Goal: Task Accomplishment & Management: Use online tool/utility

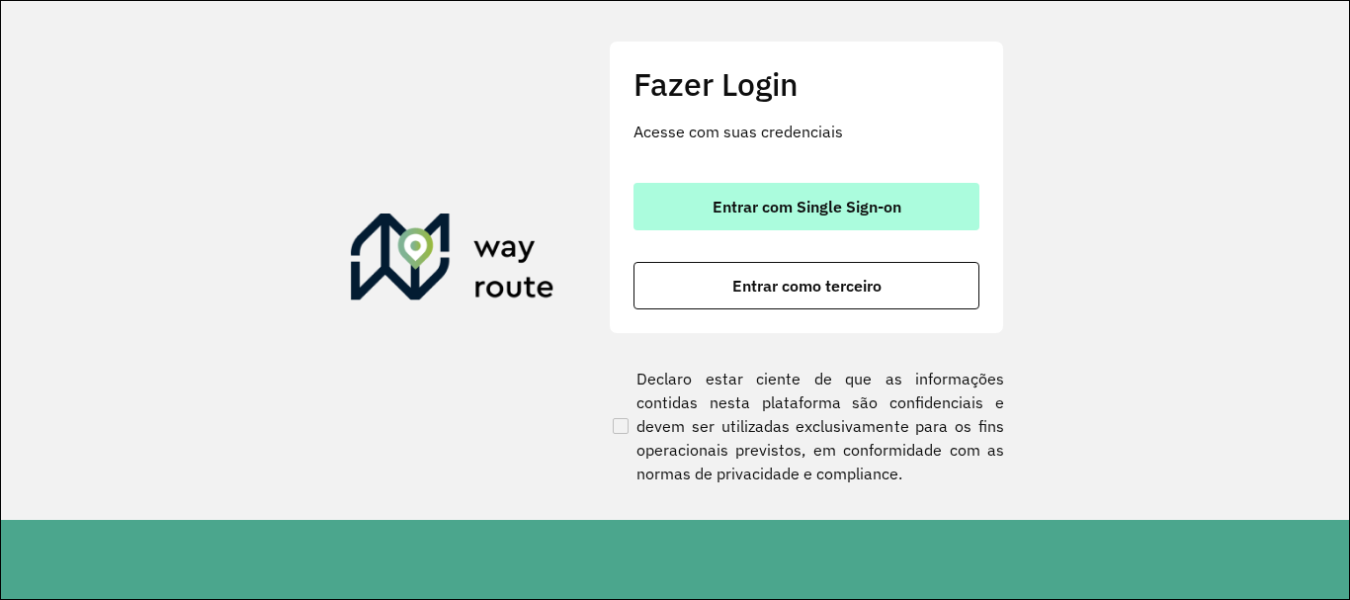
click at [903, 200] on button "Entrar com Single Sign-on" at bounding box center [807, 206] width 346 height 47
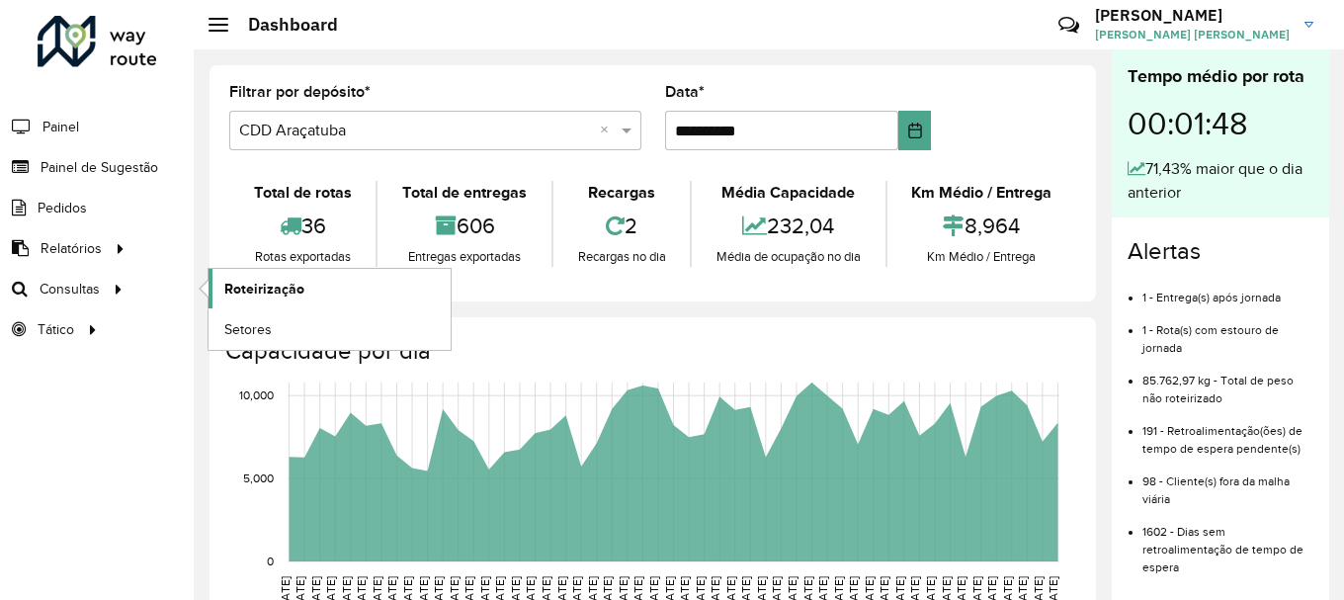
click at [288, 290] on span "Roteirização" at bounding box center [264, 289] width 80 height 21
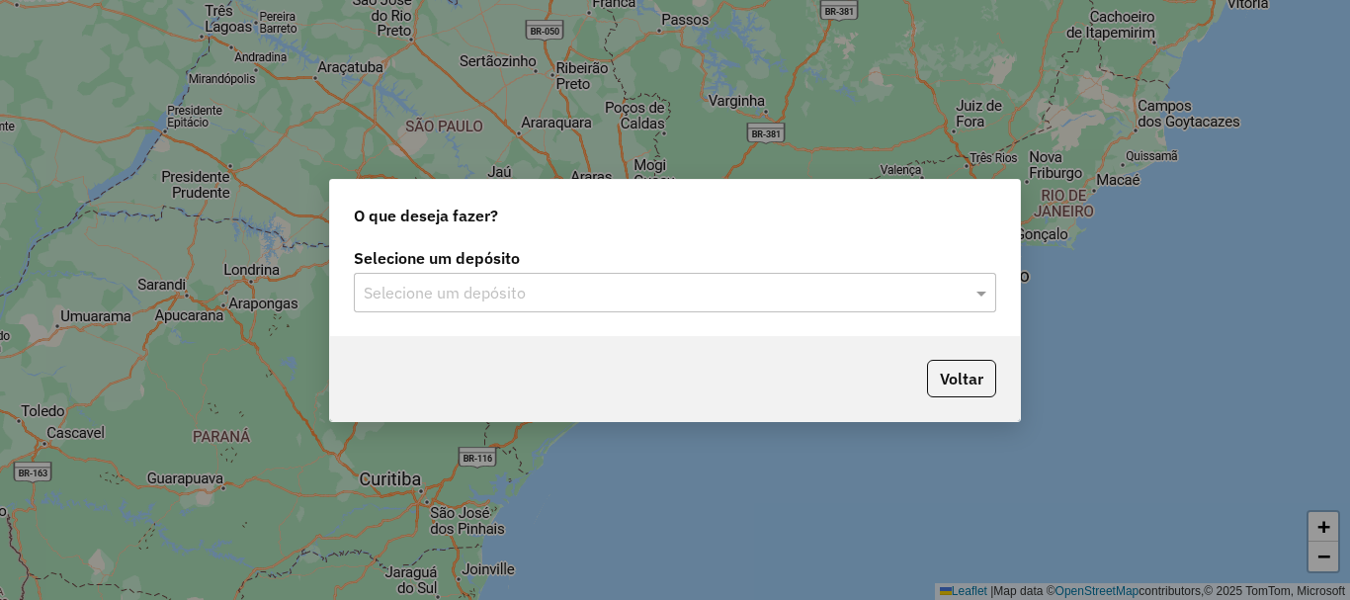
click at [495, 293] on input "text" at bounding box center [655, 294] width 583 height 24
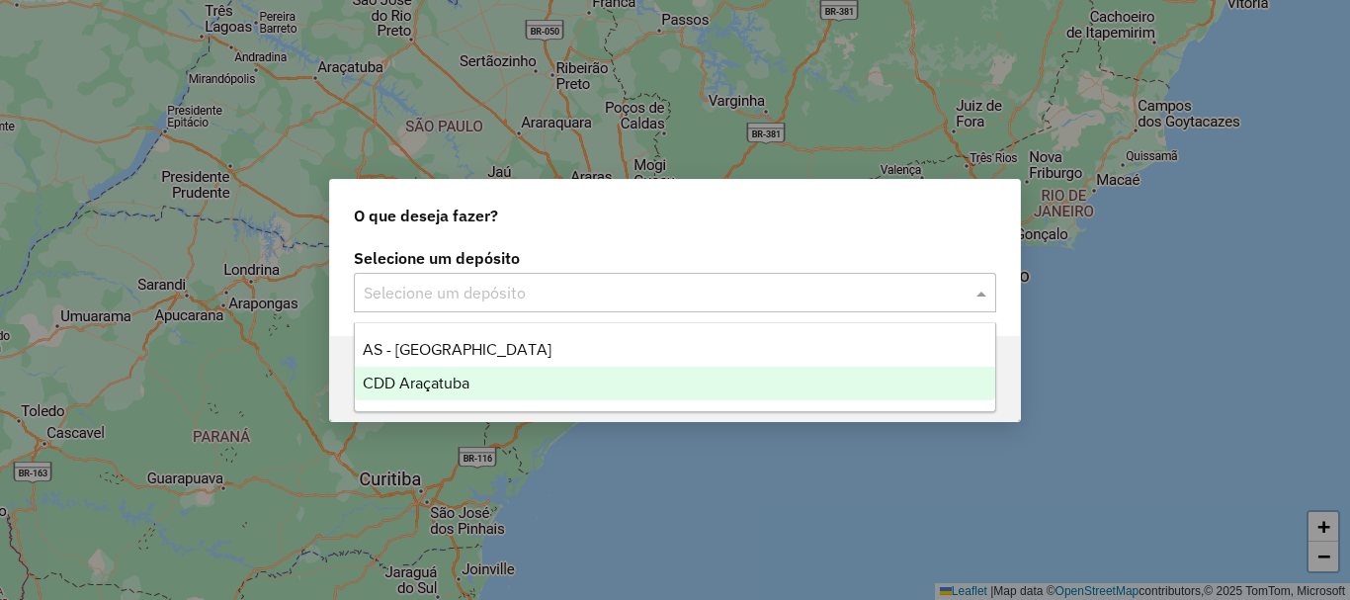
click at [432, 379] on span "CDD Araçatuba" at bounding box center [416, 383] width 107 height 17
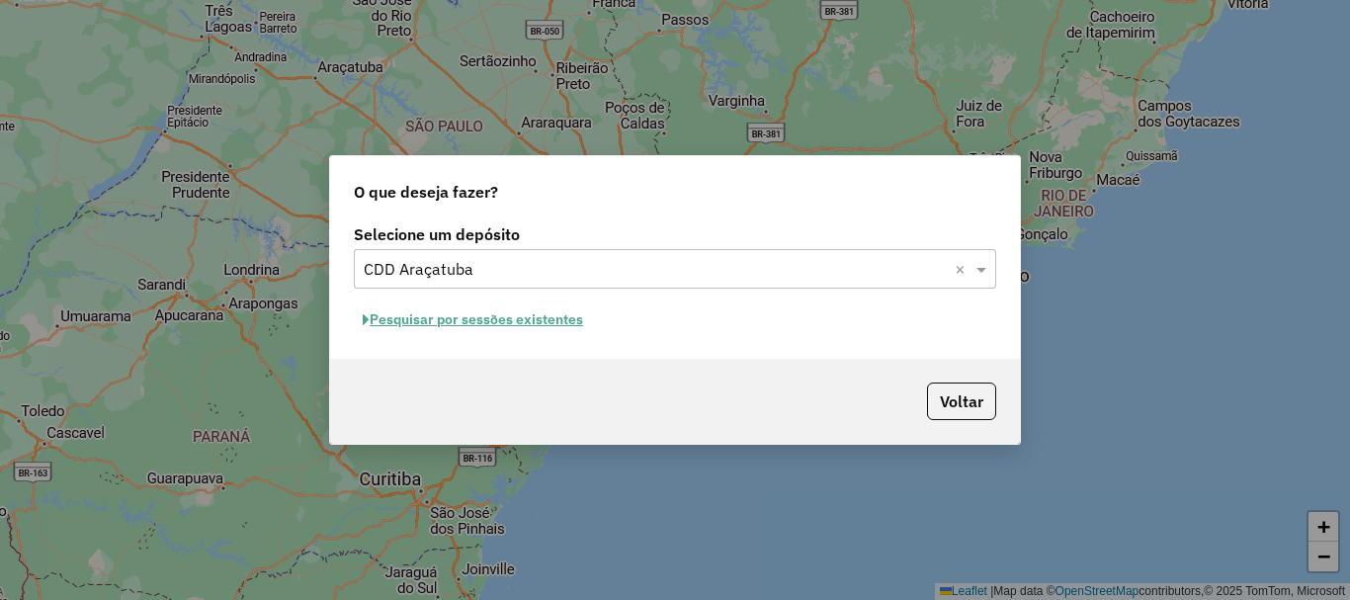
click at [439, 321] on button "Pesquisar por sessões existentes" at bounding box center [473, 319] width 238 height 31
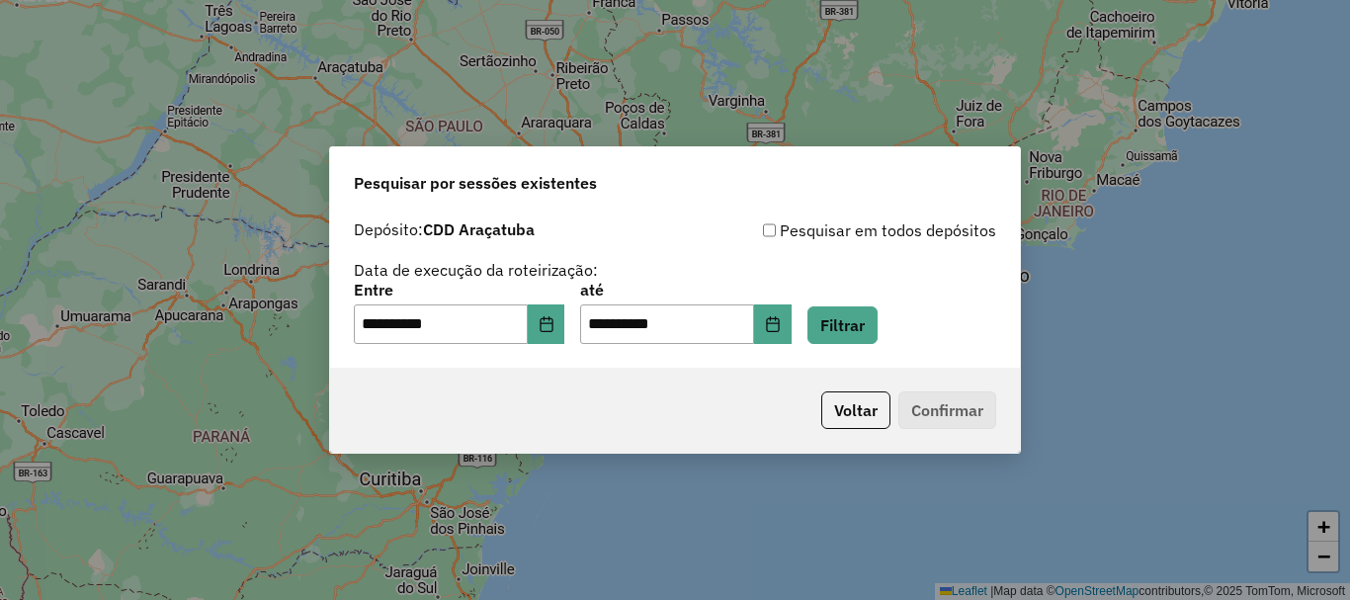
click at [936, 406] on p-footer "Voltar Confirmar" at bounding box center [904, 410] width 183 height 38
click at [856, 332] on button "Filtrar" at bounding box center [842, 325] width 70 height 38
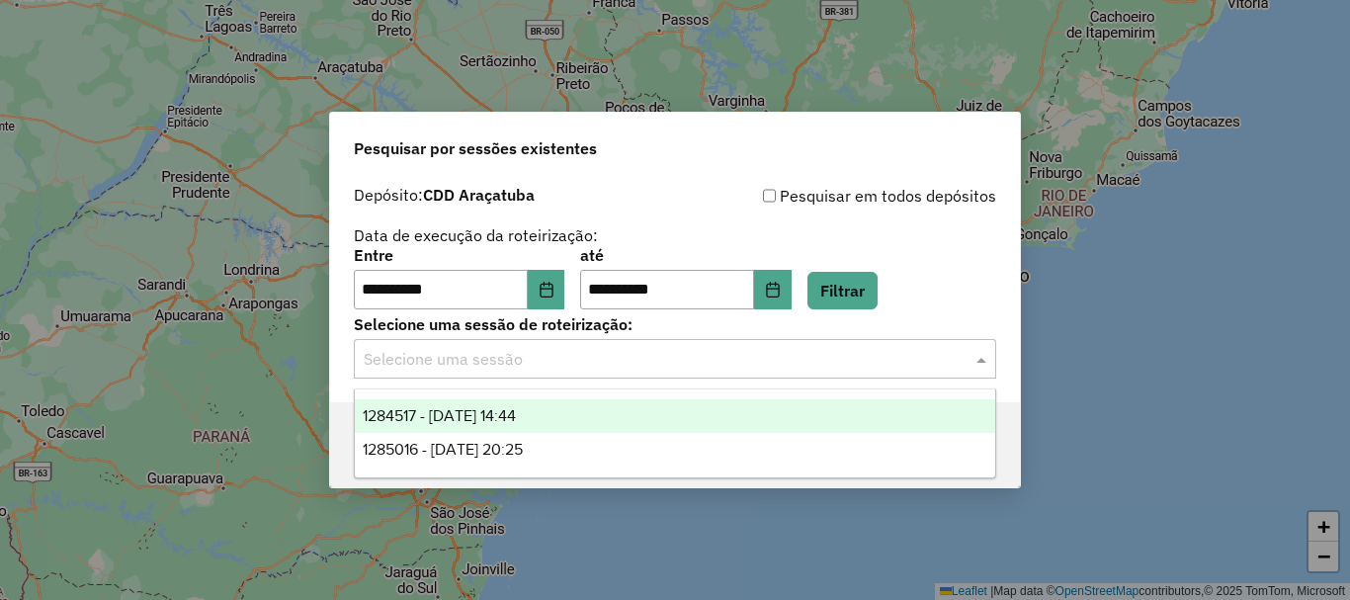
click at [573, 368] on input "text" at bounding box center [655, 360] width 583 height 24
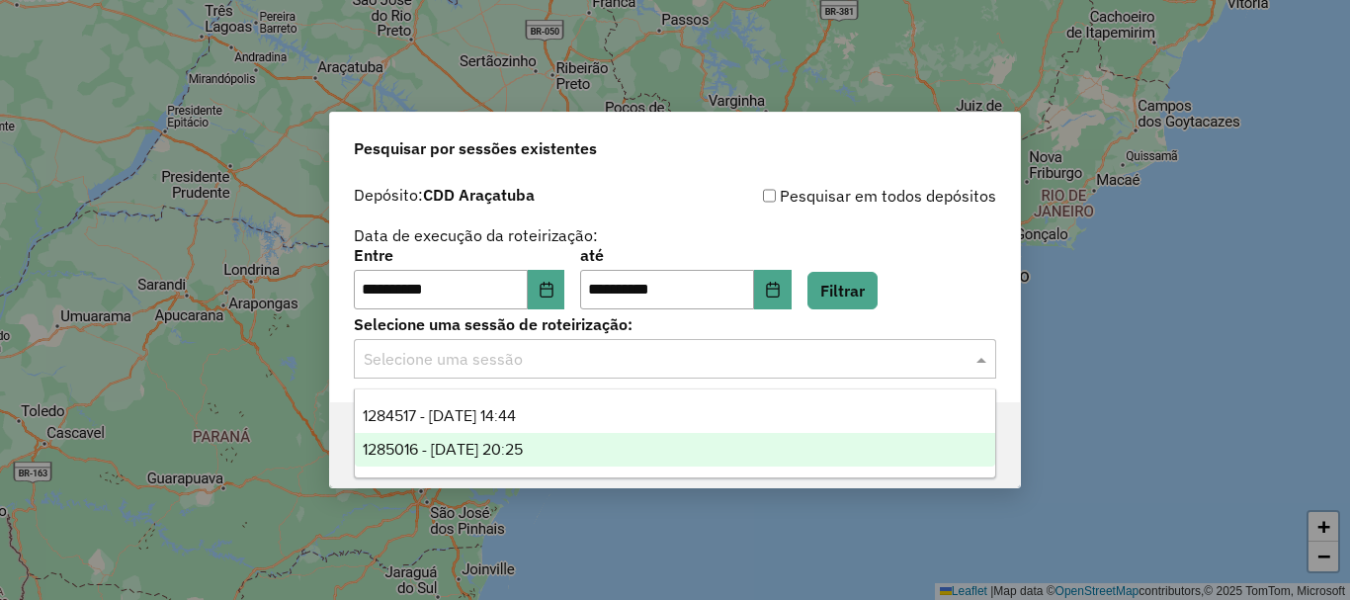
click at [516, 452] on span "1285016 - 29/09/2025 20:25" at bounding box center [443, 449] width 160 height 17
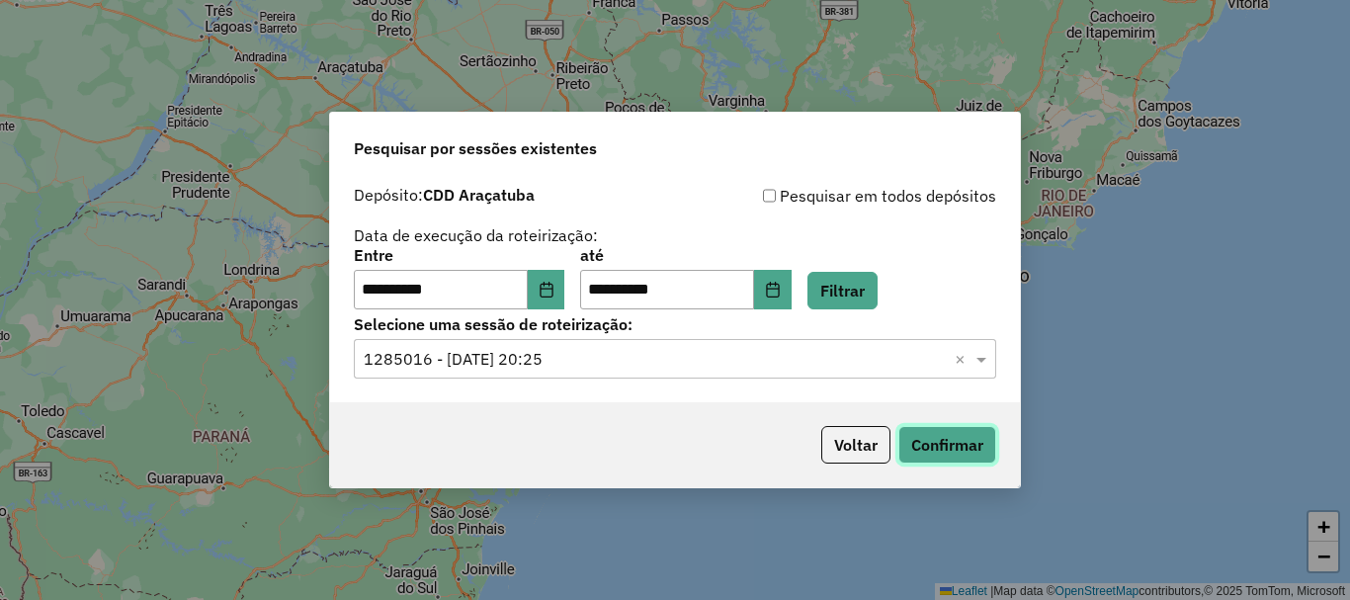
click at [952, 443] on button "Confirmar" at bounding box center [947, 445] width 98 height 38
click at [936, 439] on button "Confirmar" at bounding box center [947, 445] width 98 height 38
click at [554, 294] on icon "Choose Date" at bounding box center [547, 290] width 16 height 16
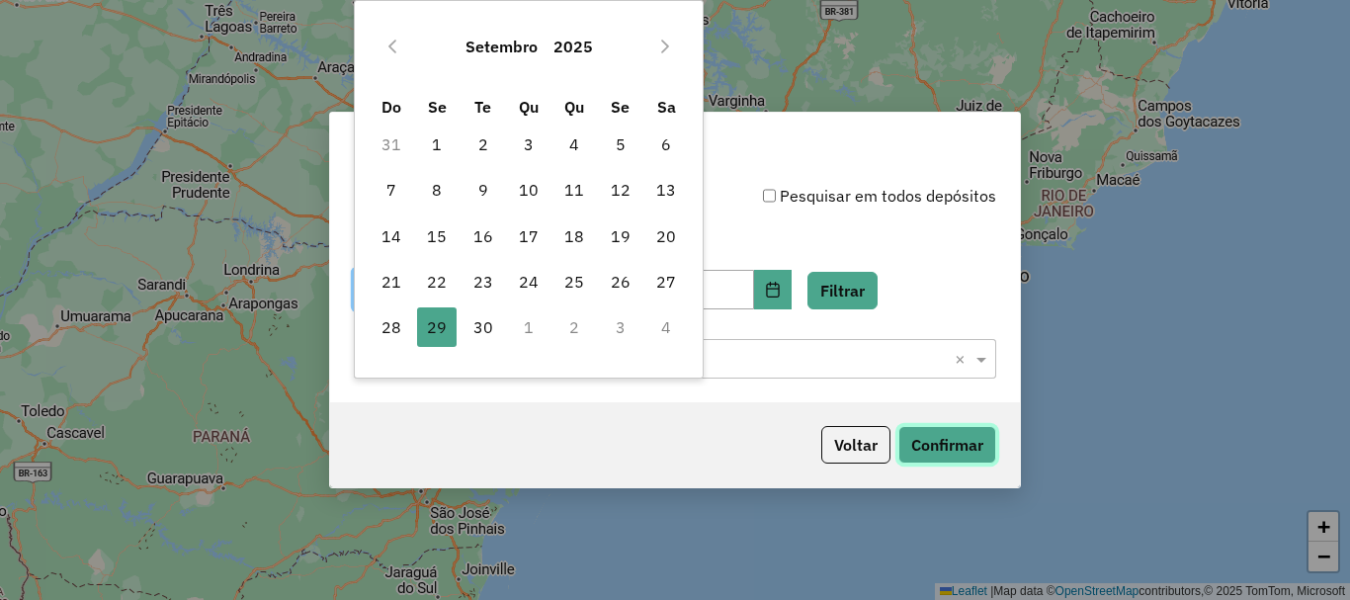
click at [927, 435] on button "Confirmar" at bounding box center [947, 445] width 98 height 38
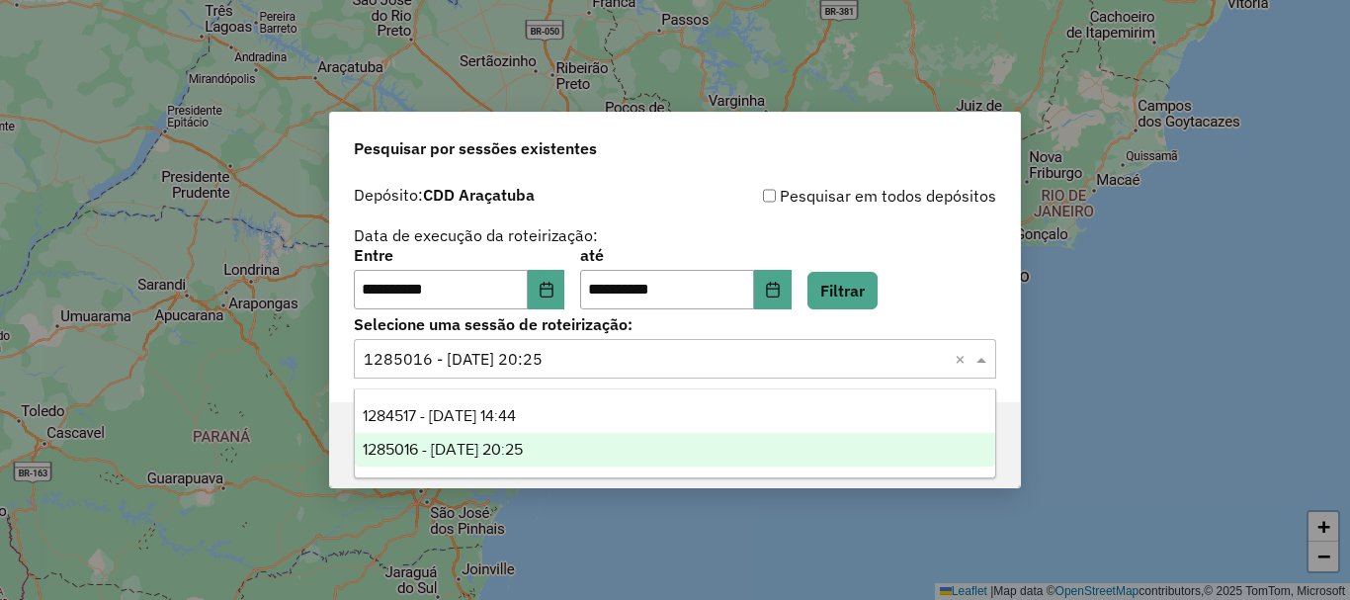
click at [559, 359] on input "text" at bounding box center [655, 360] width 583 height 24
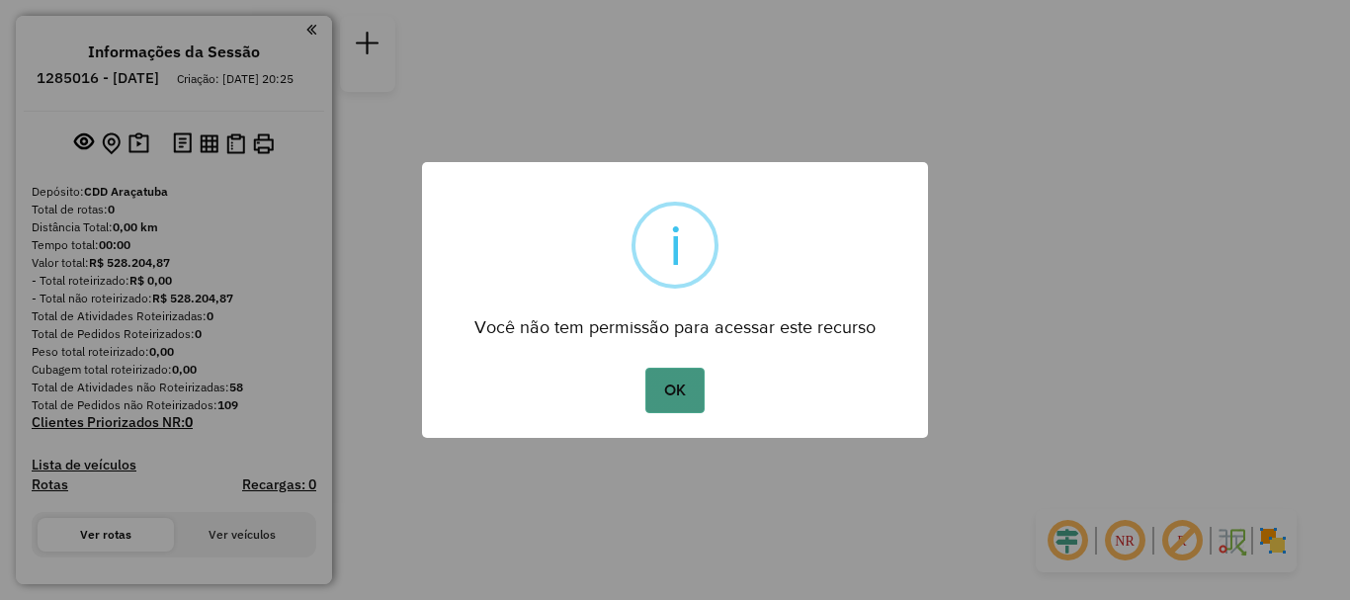
click at [680, 388] on button "OK" at bounding box center [674, 390] width 58 height 45
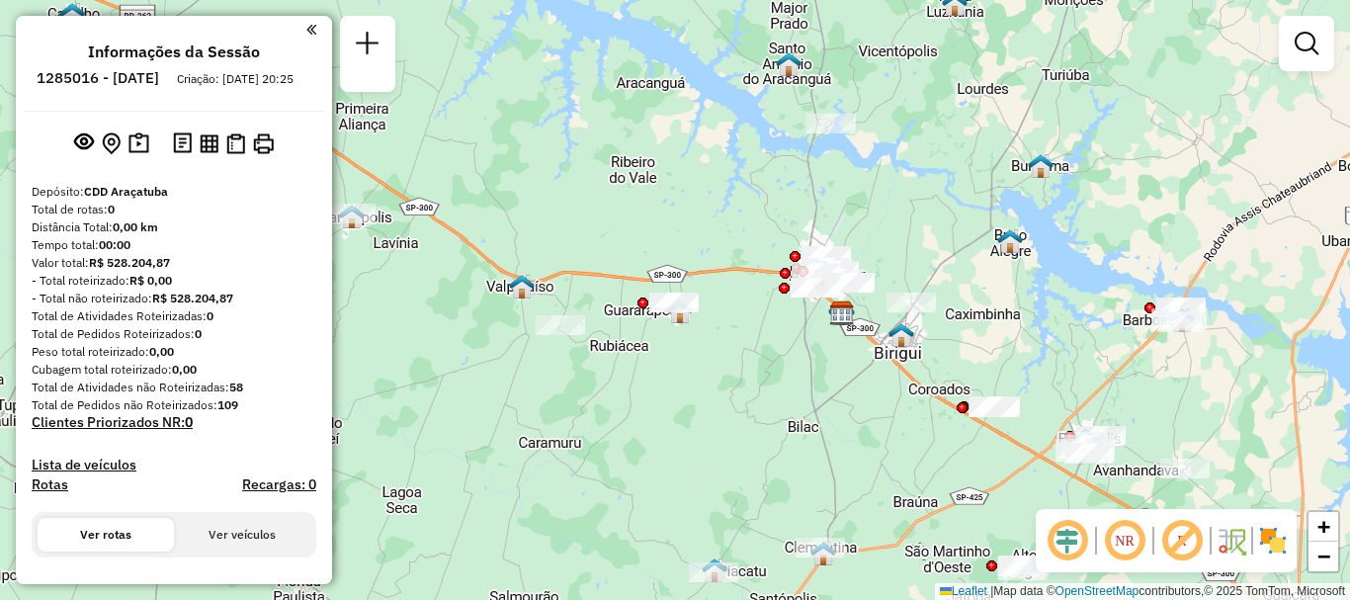
drag, startPoint x: 557, startPoint y: 376, endPoint x: 719, endPoint y: 386, distance: 162.4
click at [719, 386] on div "Janela de atendimento Grade de atendimento Capacidade Transportadoras Veículos …" at bounding box center [675, 300] width 1350 height 600
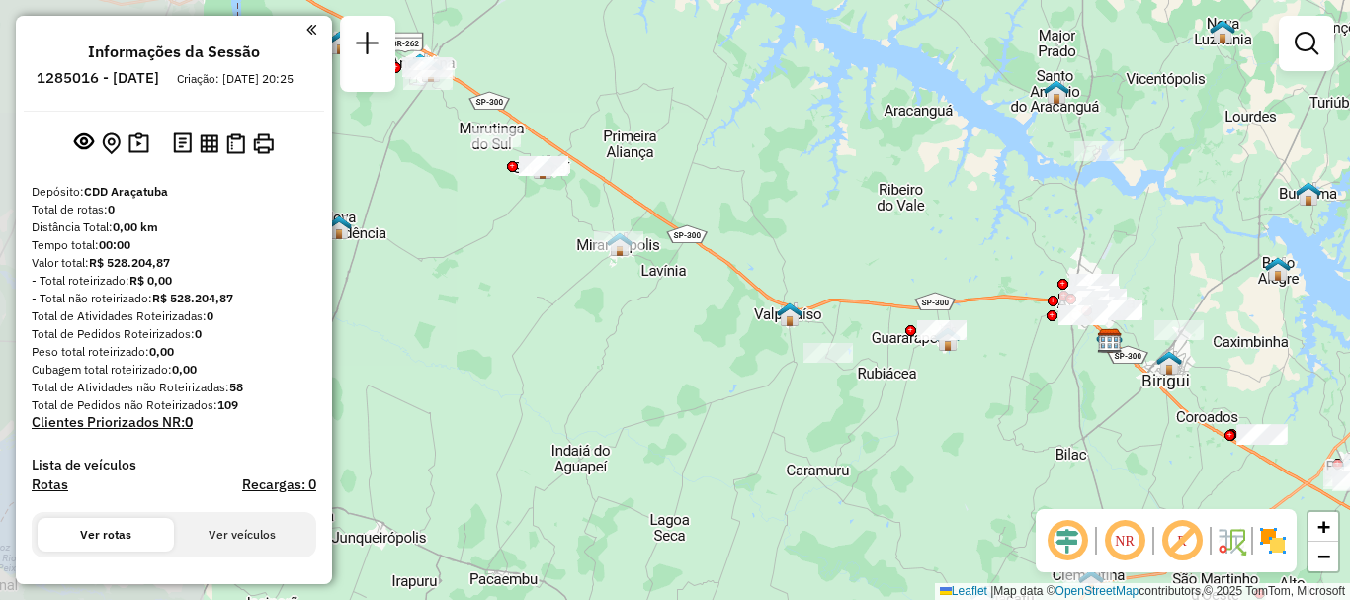
drag, startPoint x: 506, startPoint y: 441, endPoint x: 771, endPoint y: 468, distance: 266.3
click at [771, 468] on div "Janela de atendimento Grade de atendimento Capacidade Transportadoras Veículos …" at bounding box center [675, 300] width 1350 height 600
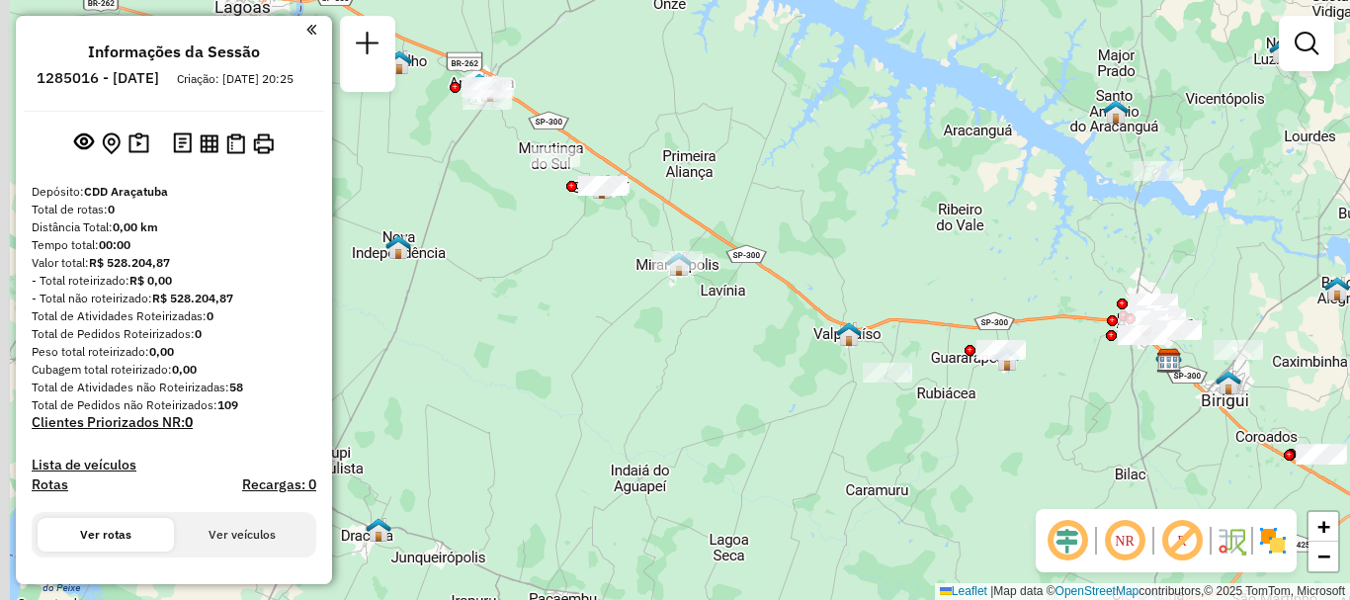
drag, startPoint x: 613, startPoint y: 394, endPoint x: 822, endPoint y: 458, distance: 218.9
click at [821, 458] on div "Janela de atendimento Grade de atendimento Capacidade Transportadoras Veículos …" at bounding box center [675, 300] width 1350 height 600
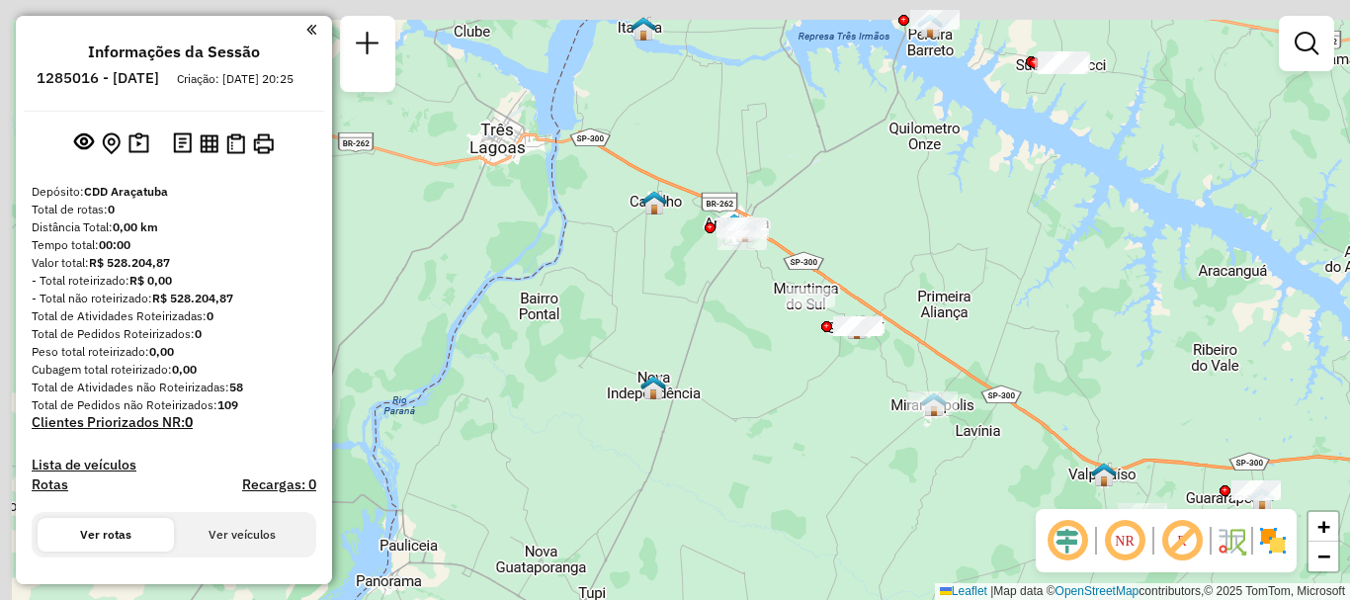
drag, startPoint x: 616, startPoint y: 301, endPoint x: 749, endPoint y: 368, distance: 149.0
click at [748, 368] on div "Janela de atendimento Grade de atendimento Capacidade Transportadoras Veículos …" at bounding box center [675, 300] width 1350 height 600
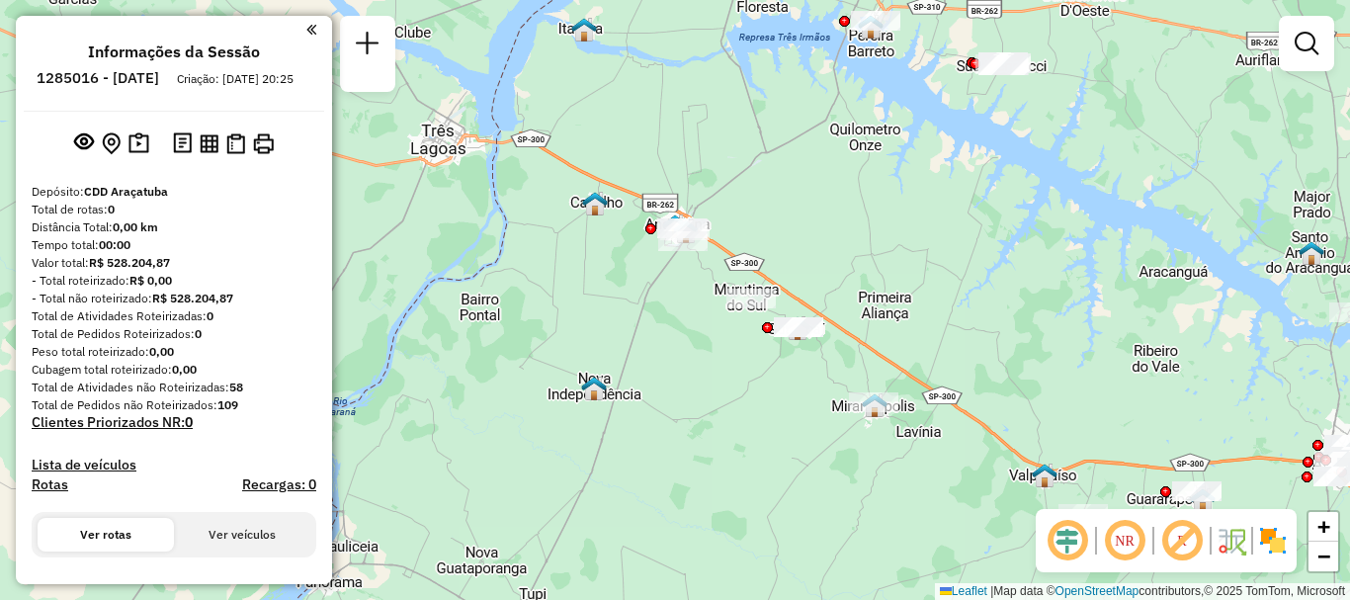
drag, startPoint x: 978, startPoint y: 203, endPoint x: 978, endPoint y: 296, distance: 93.9
click at [978, 296] on div "Janela de atendimento Grade de atendimento Capacidade Transportadoras Veículos …" at bounding box center [675, 300] width 1350 height 600
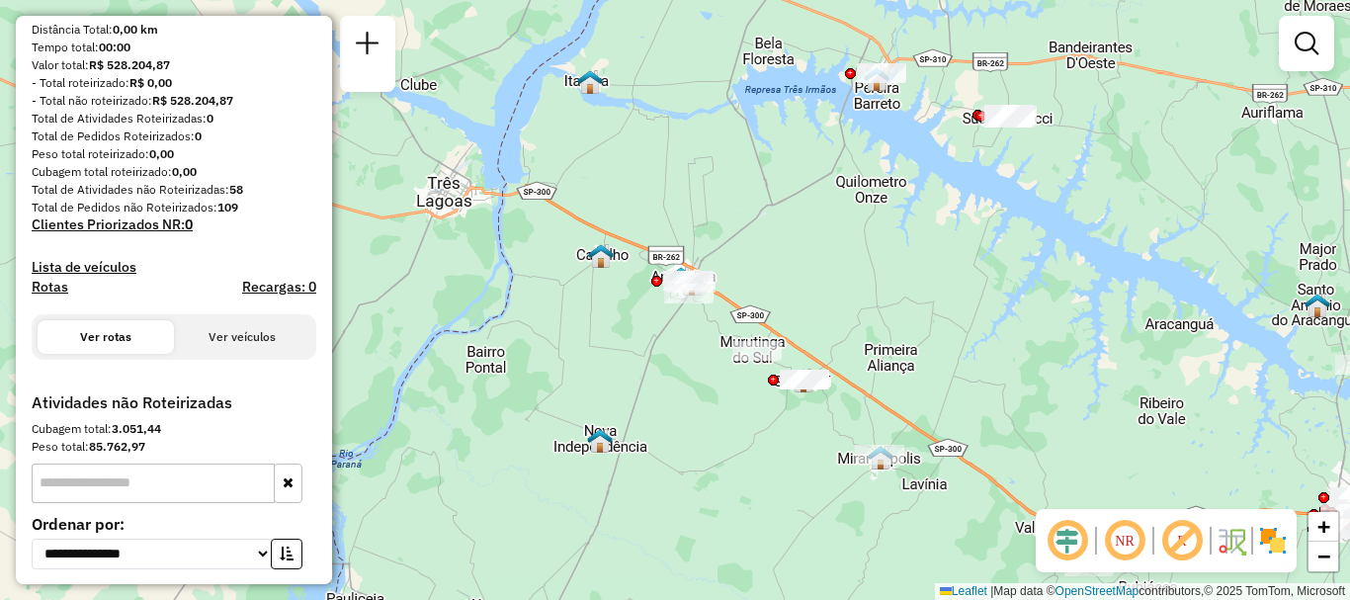
scroll to position [424, 0]
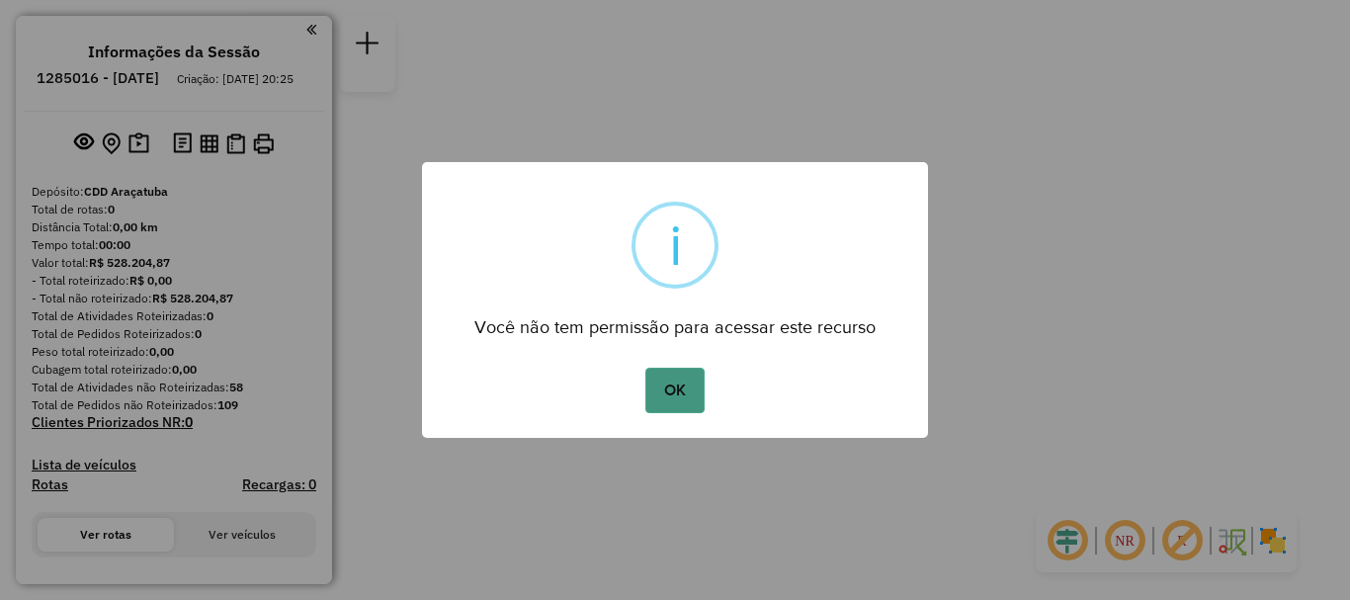
click at [673, 392] on button "OK" at bounding box center [674, 390] width 58 height 45
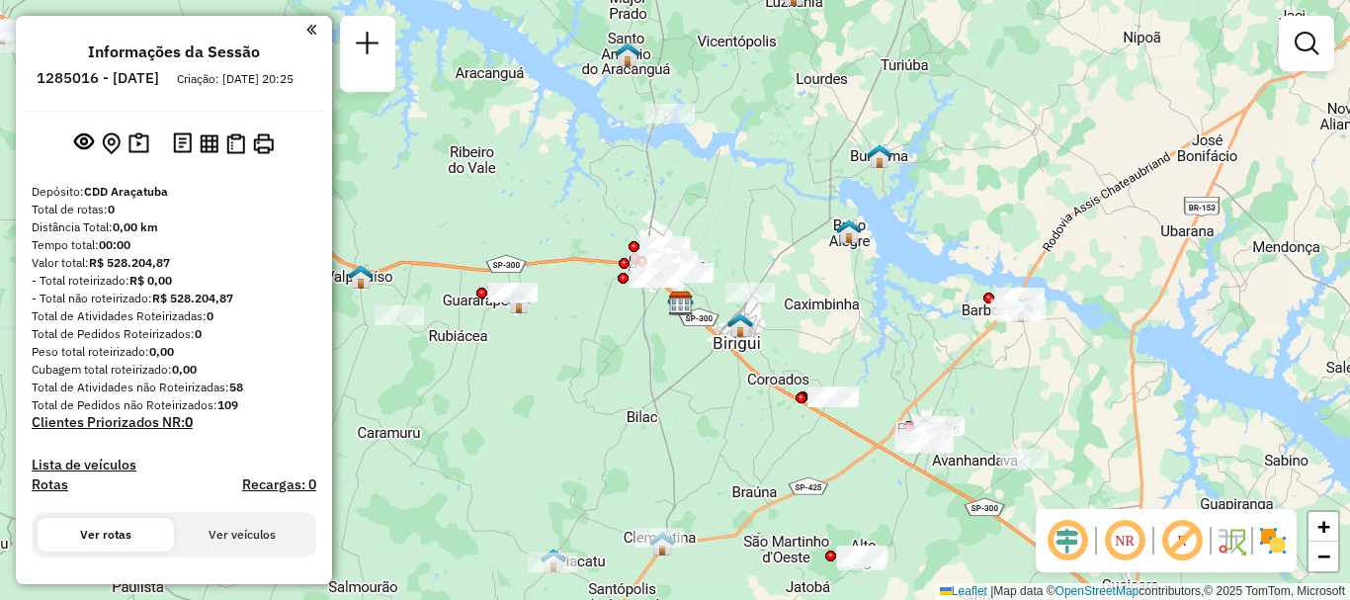
drag, startPoint x: 585, startPoint y: 54, endPoint x: 676, endPoint y: 107, distance: 104.9
click at [676, 107] on div "Janela de atendimento Grade de atendimento Capacidade Transportadoras Veículos …" at bounding box center [675, 300] width 1350 height 600
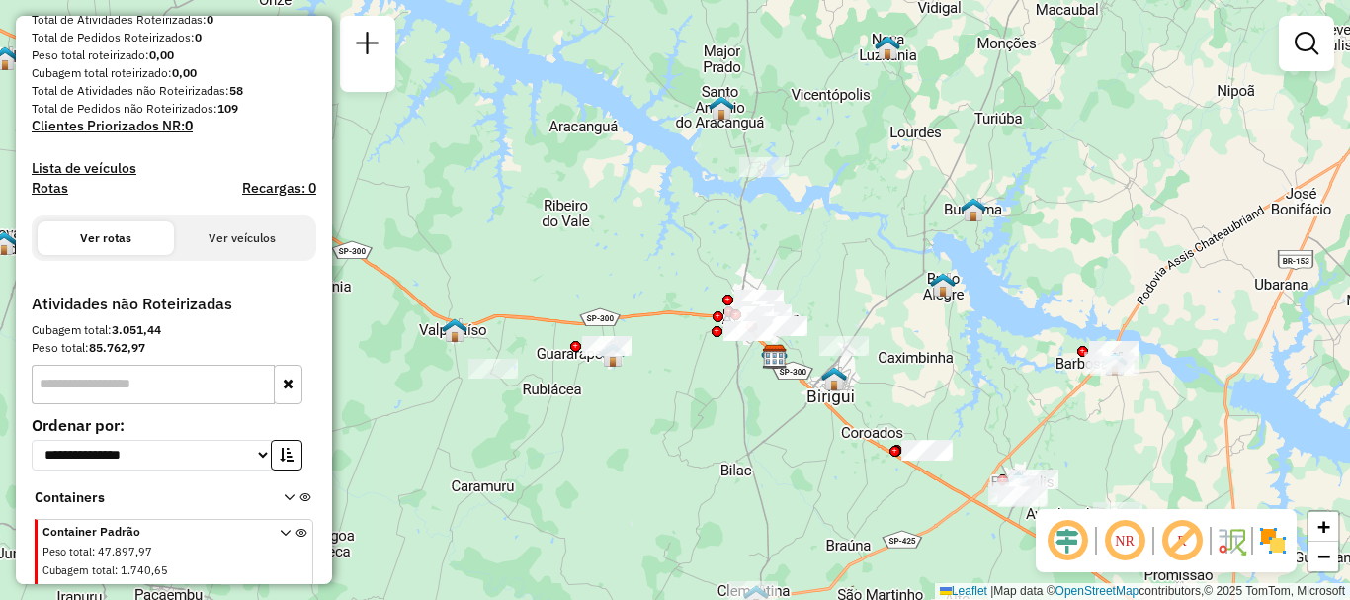
scroll to position [296, 0]
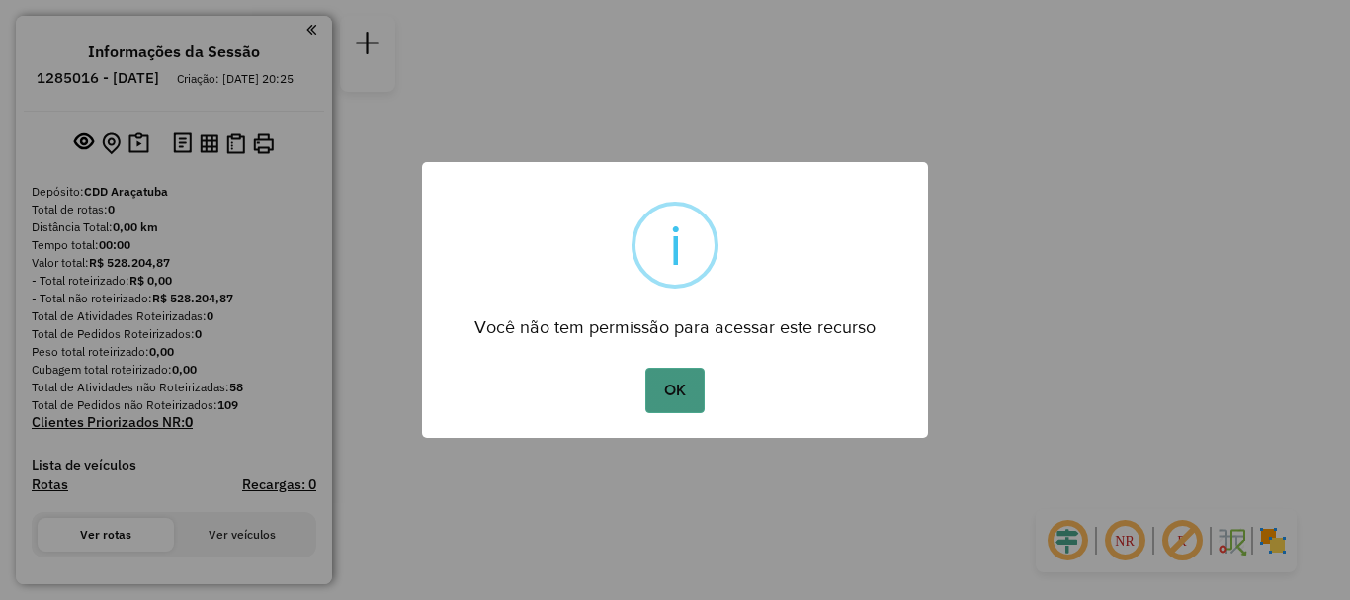
click at [679, 388] on button "OK" at bounding box center [674, 390] width 58 height 45
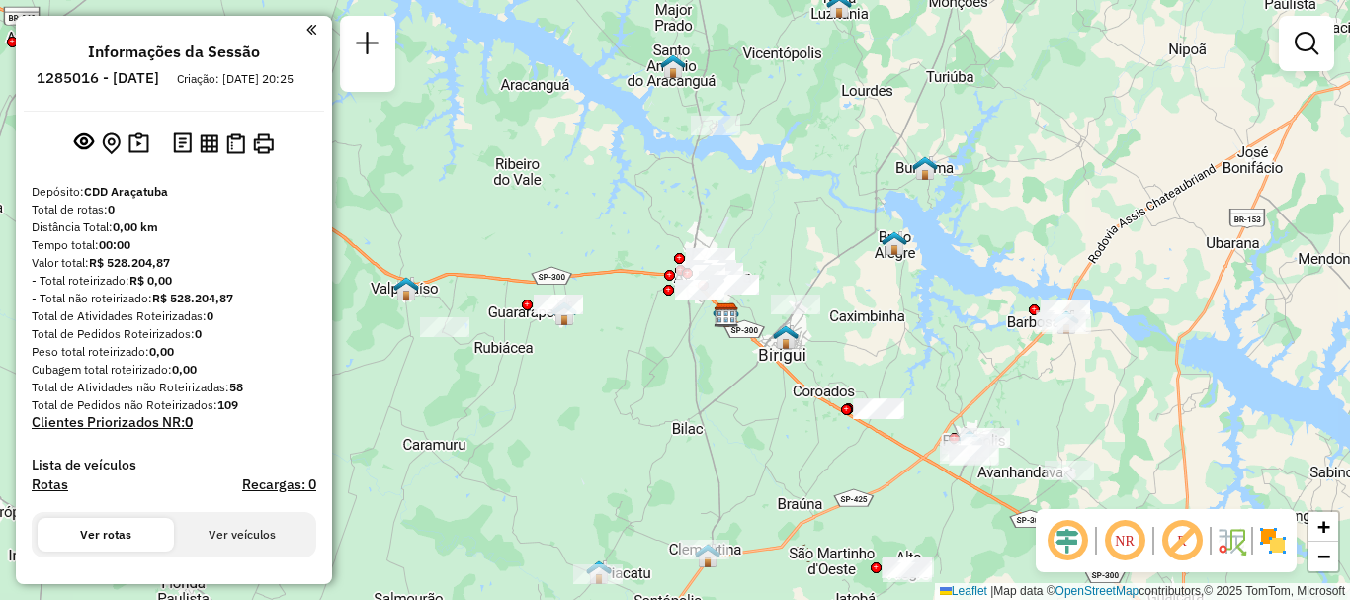
drag, startPoint x: 719, startPoint y: 348, endPoint x: 740, endPoint y: 352, distance: 21.1
click at [740, 352] on div "Janela de atendimento Grade de atendimento Capacidade Transportadoras Veículos …" at bounding box center [675, 300] width 1350 height 600
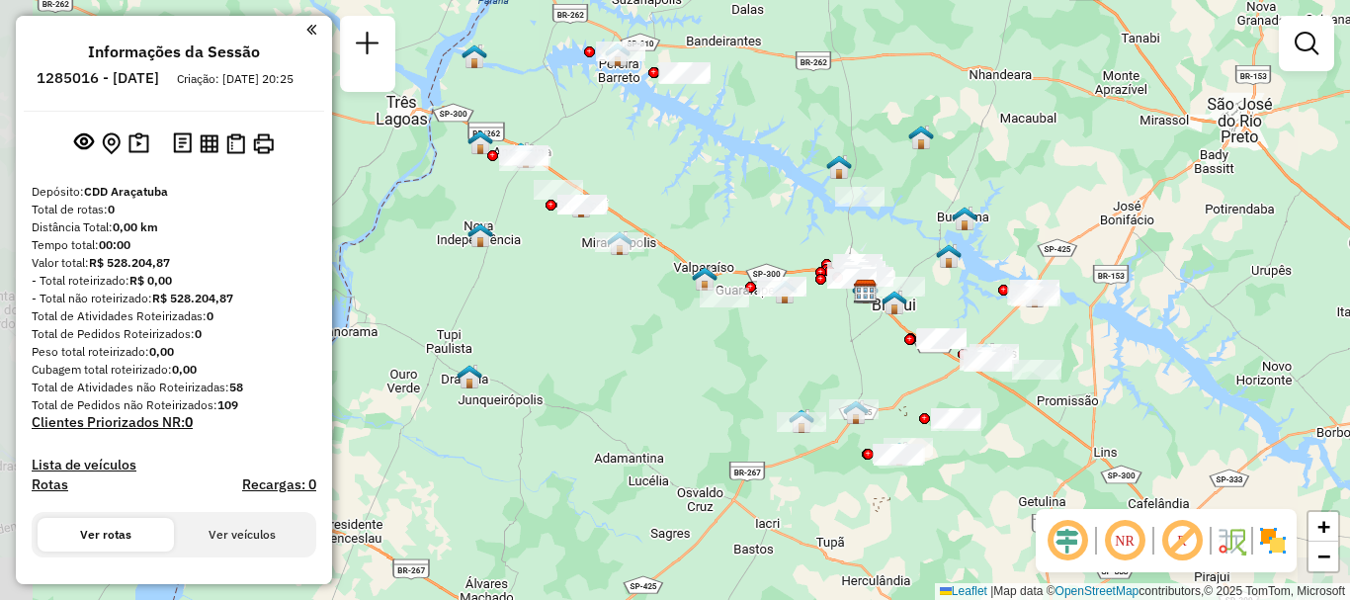
drag, startPoint x: 634, startPoint y: 287, endPoint x: 776, endPoint y: 331, distance: 149.1
click at [780, 332] on div "Janela de atendimento Grade de atendimento Capacidade Transportadoras Veículos …" at bounding box center [675, 300] width 1350 height 600
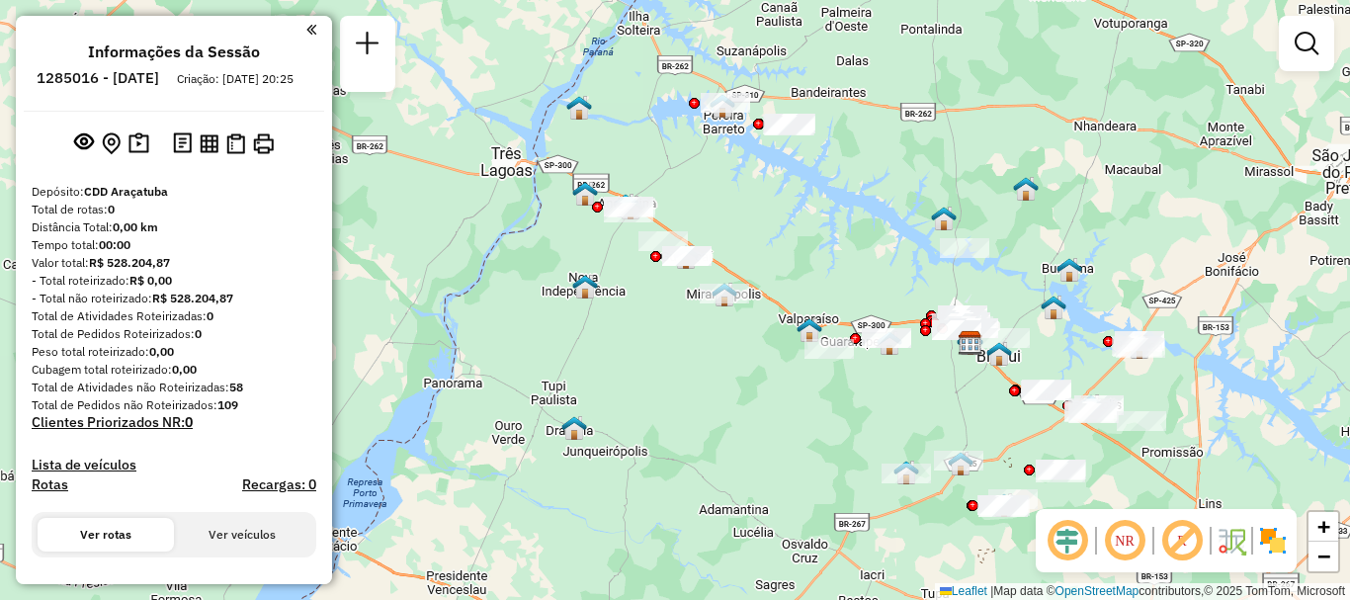
drag, startPoint x: 638, startPoint y: 314, endPoint x: 739, endPoint y: 361, distance: 111.0
click at [739, 361] on div "Janela de atendimento Grade de atendimento Capacidade Transportadoras Veículos …" at bounding box center [675, 300] width 1350 height 600
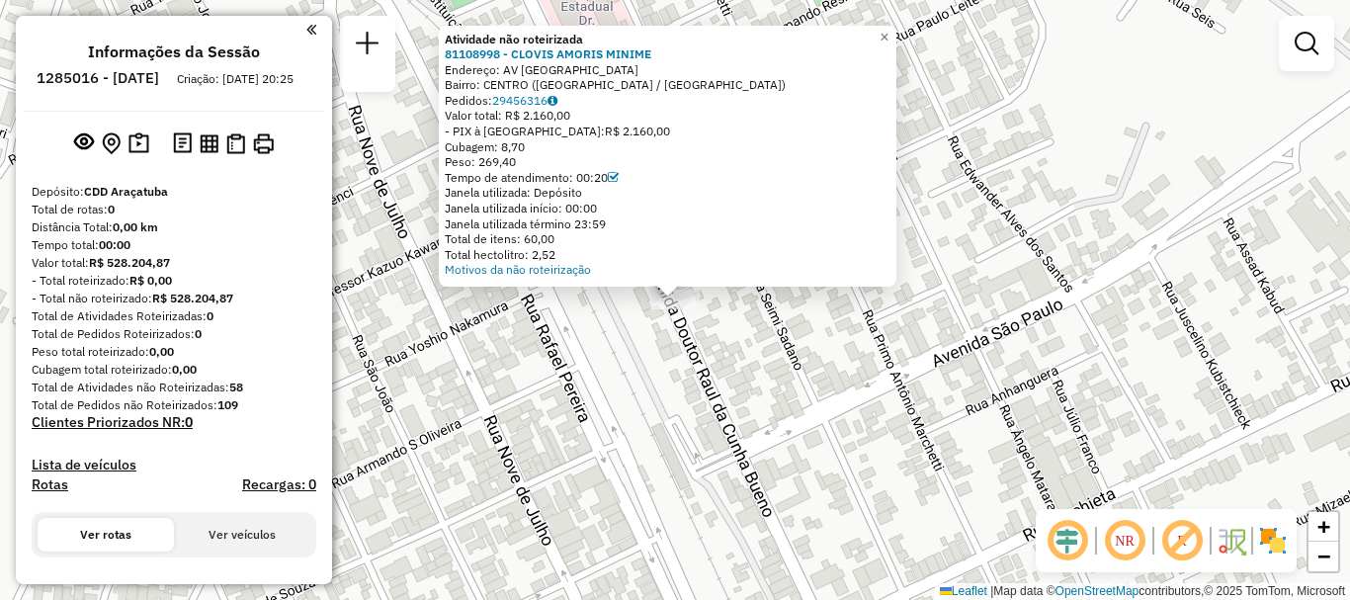
click at [310, 32] on div "**********" at bounding box center [174, 300] width 316 height 568
click at [307, 31] on em at bounding box center [311, 30] width 10 height 18
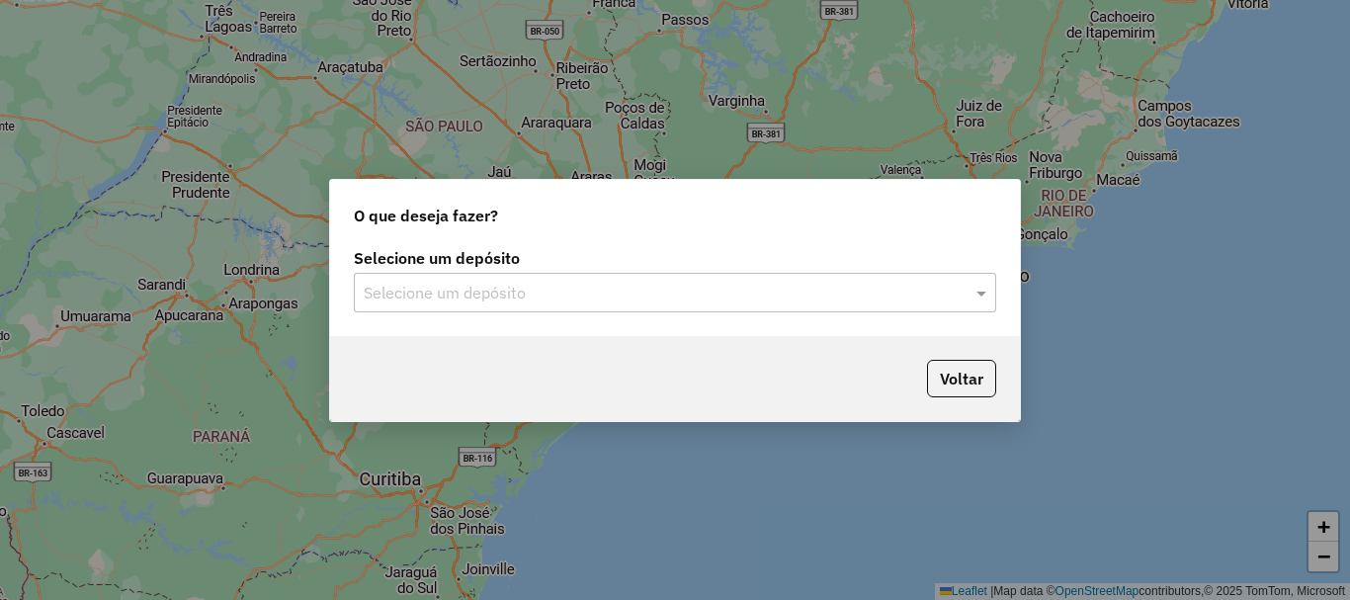
click at [486, 283] on input "text" at bounding box center [655, 294] width 583 height 24
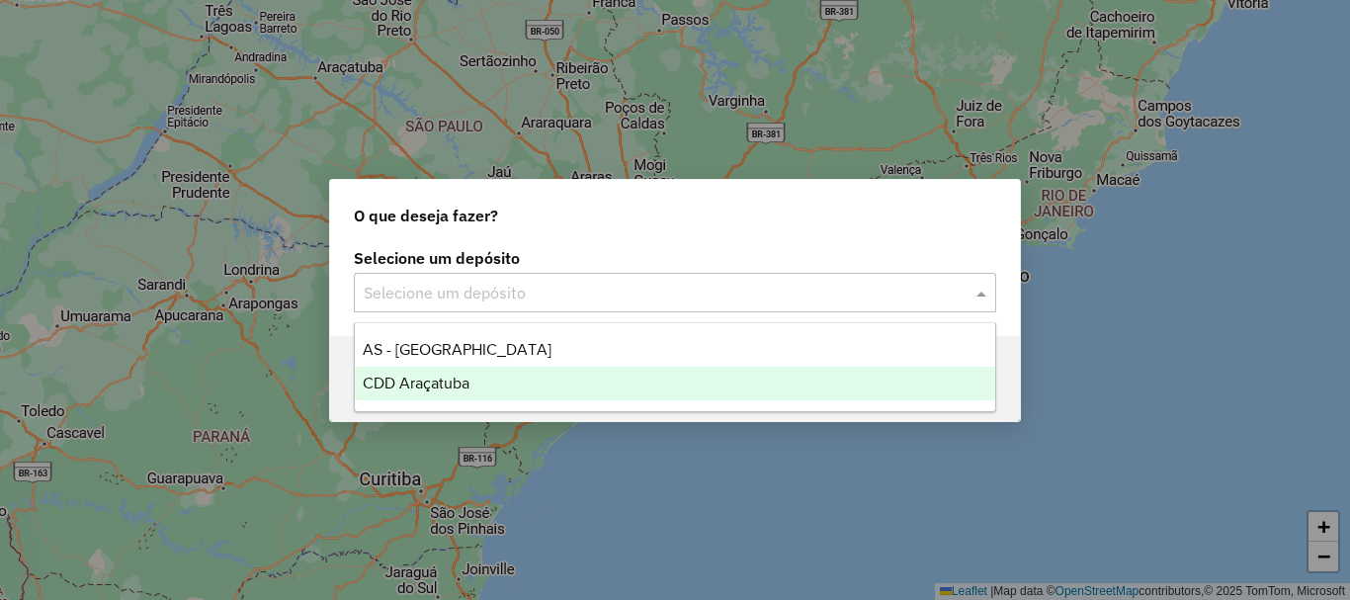
click at [441, 381] on span "CDD Araçatuba" at bounding box center [416, 383] width 107 height 17
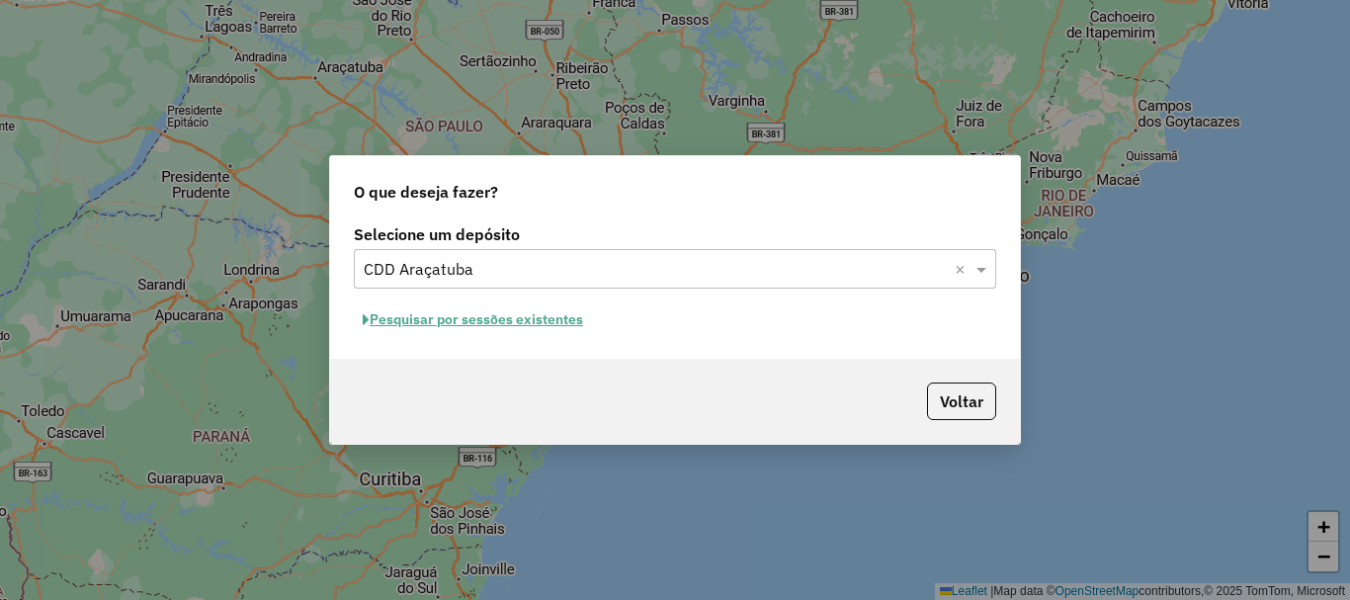
click at [519, 323] on button "Pesquisar por sessões existentes" at bounding box center [473, 319] width 238 height 31
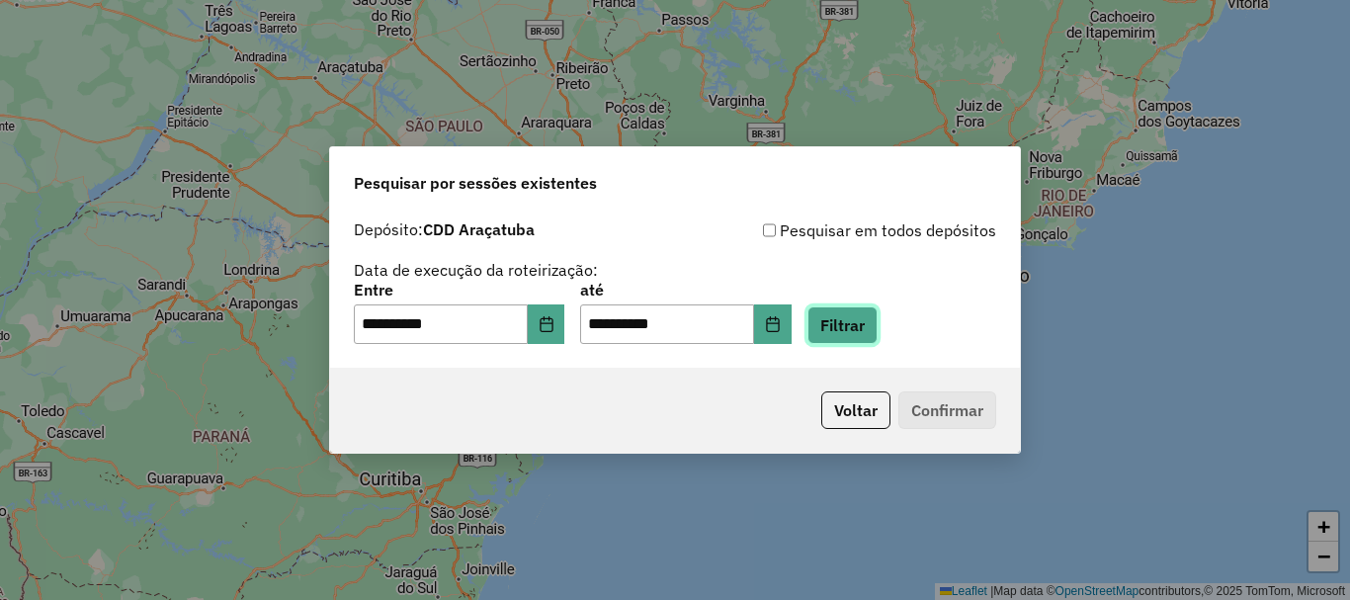
click at [876, 326] on button "Filtrar" at bounding box center [842, 325] width 70 height 38
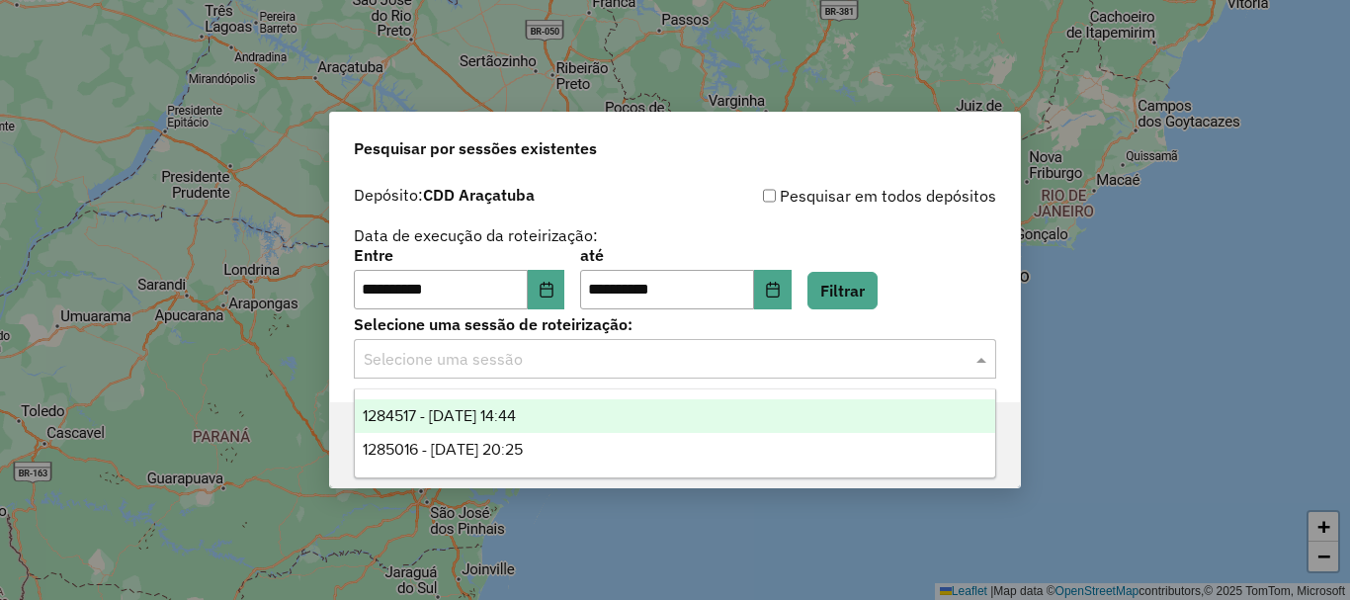
click at [659, 349] on input "text" at bounding box center [655, 360] width 583 height 24
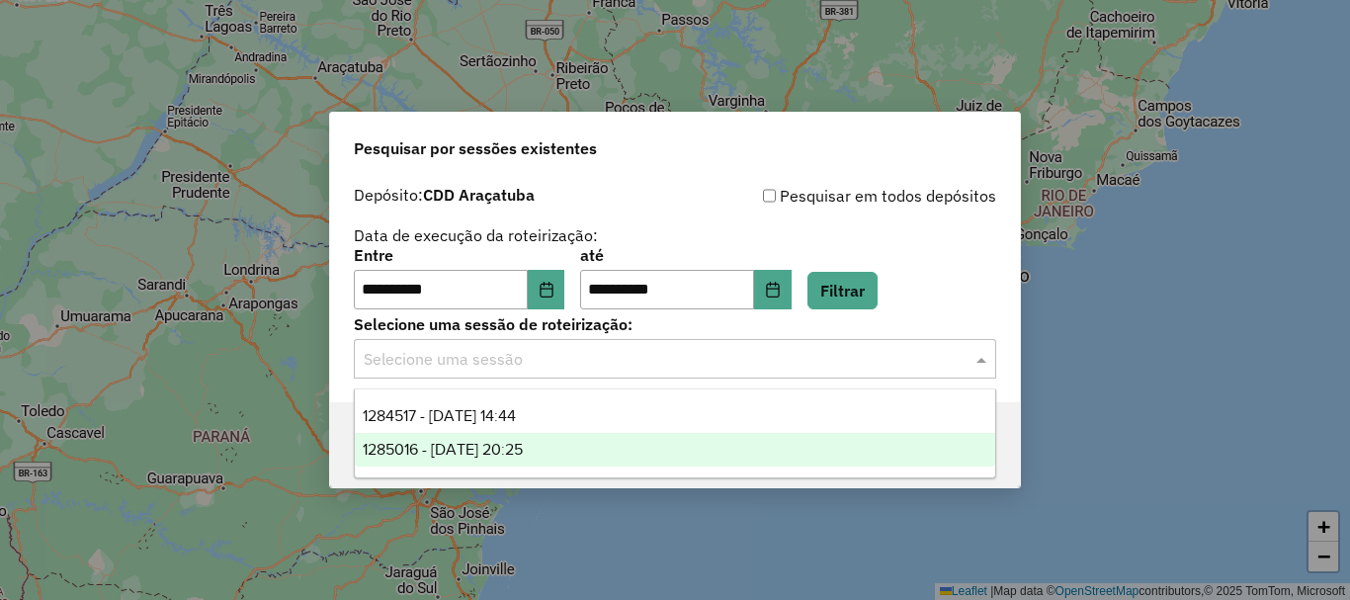
click at [517, 453] on span "1285016 - 29/09/2025 20:25" at bounding box center [443, 449] width 160 height 17
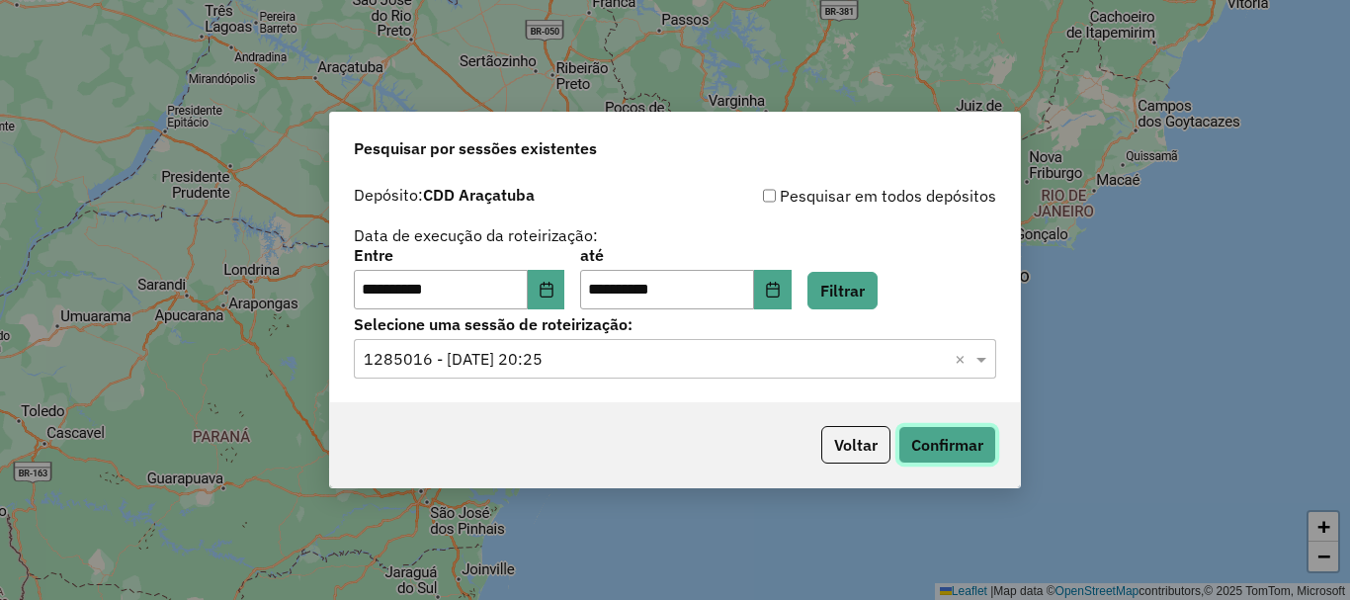
click at [954, 456] on button "Confirmar" at bounding box center [947, 445] width 98 height 38
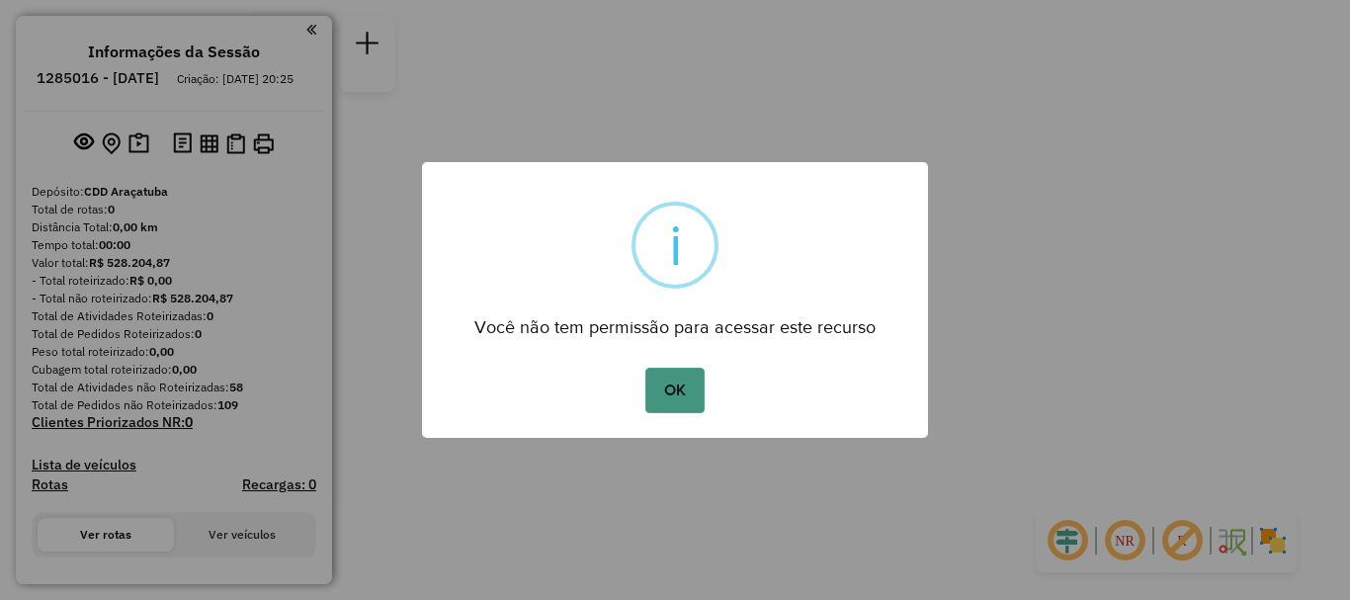
click at [673, 393] on button "OK" at bounding box center [674, 390] width 58 height 45
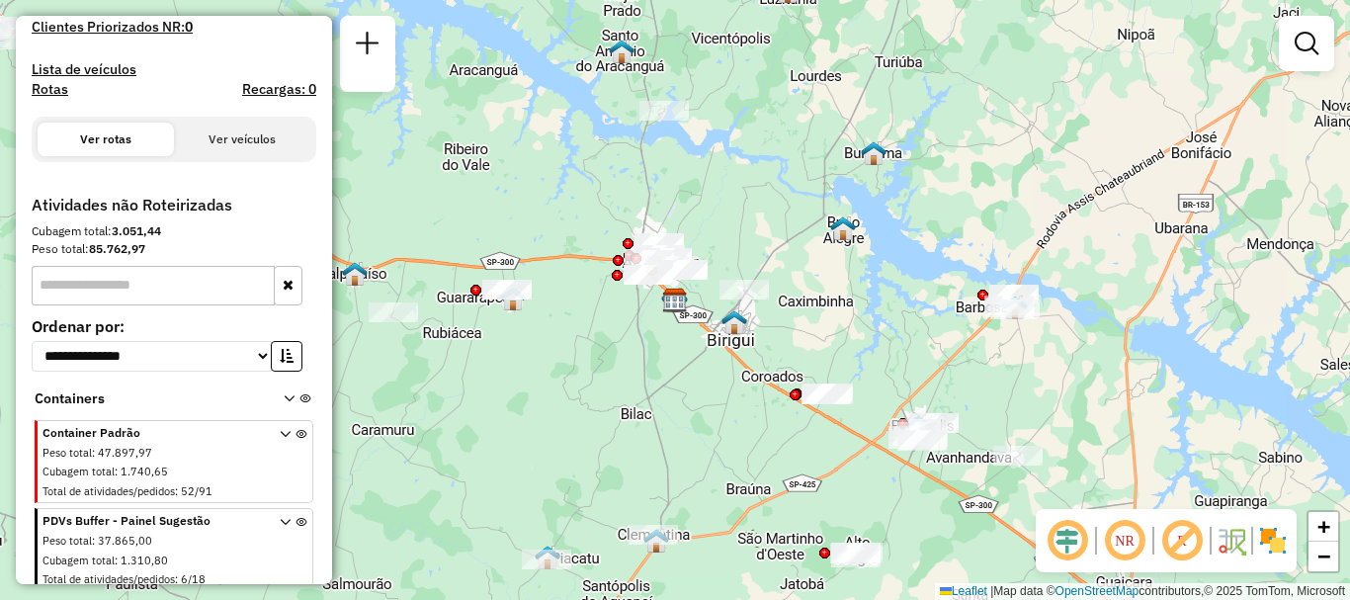
scroll to position [424, 0]
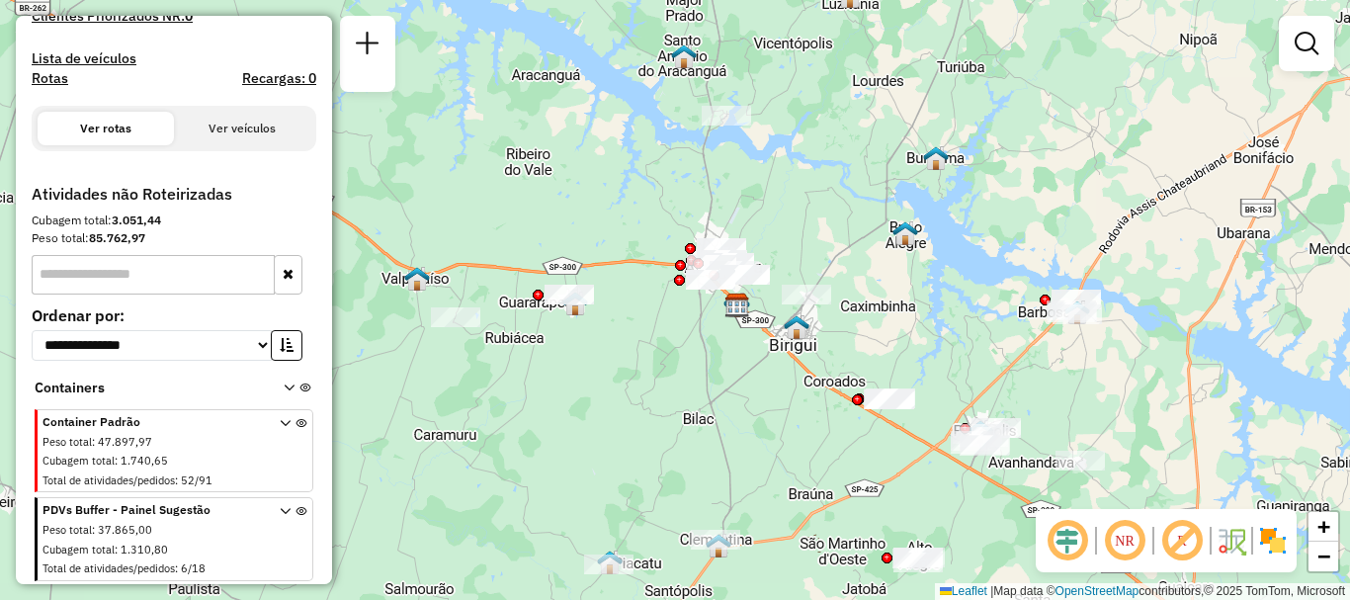
drag, startPoint x: 515, startPoint y: 401, endPoint x: 557, endPoint y: 402, distance: 42.5
click at [557, 402] on div "Janela de atendimento Grade de atendimento Capacidade Transportadoras Veículos …" at bounding box center [675, 300] width 1350 height 600
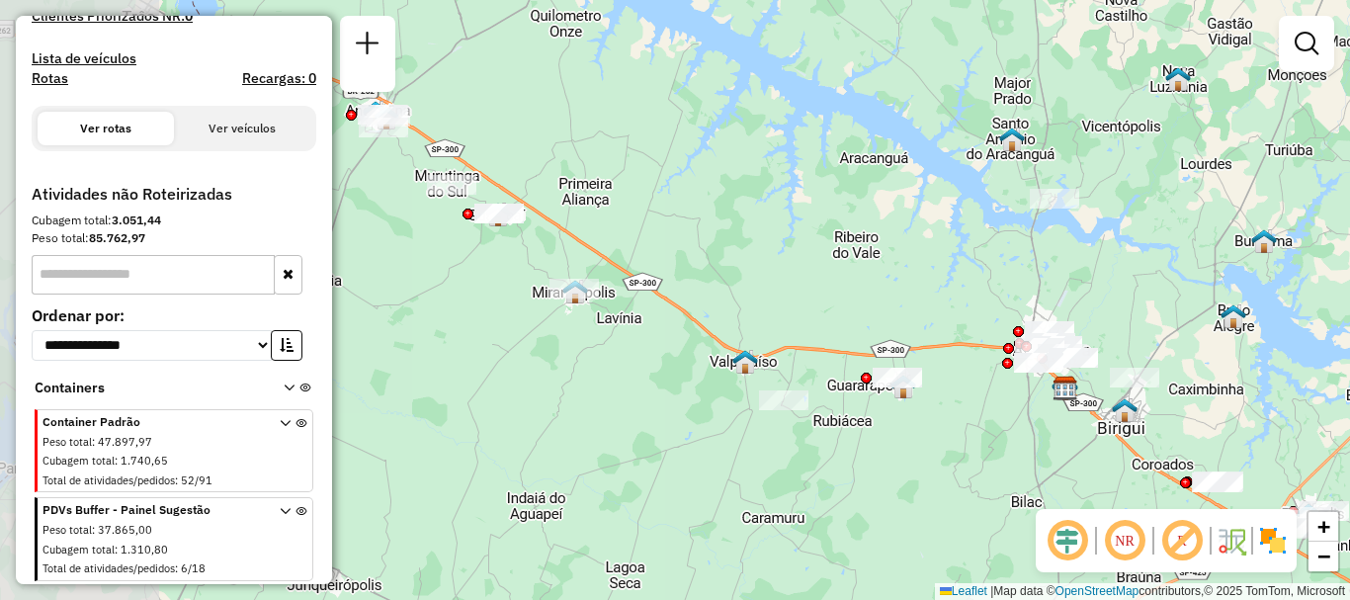
drag, startPoint x: 528, startPoint y: 369, endPoint x: 947, endPoint y: 510, distance: 442.2
click at [947, 510] on div "Janela de atendimento Grade de atendimento Capacidade Transportadoras Veículos …" at bounding box center [675, 300] width 1350 height 600
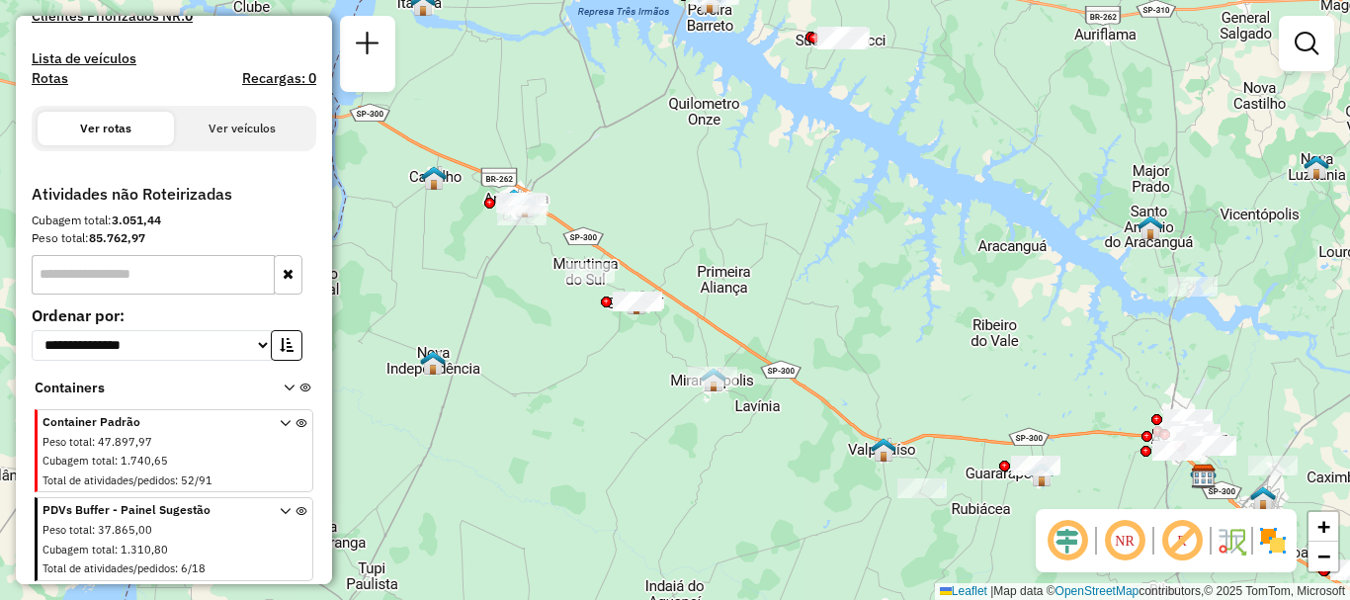
drag, startPoint x: 679, startPoint y: 454, endPoint x: 691, endPoint y: 471, distance: 21.4
click at [691, 471] on div "Janela de atendimento Grade de atendimento Capacidade Transportadoras Veículos …" at bounding box center [675, 300] width 1350 height 600
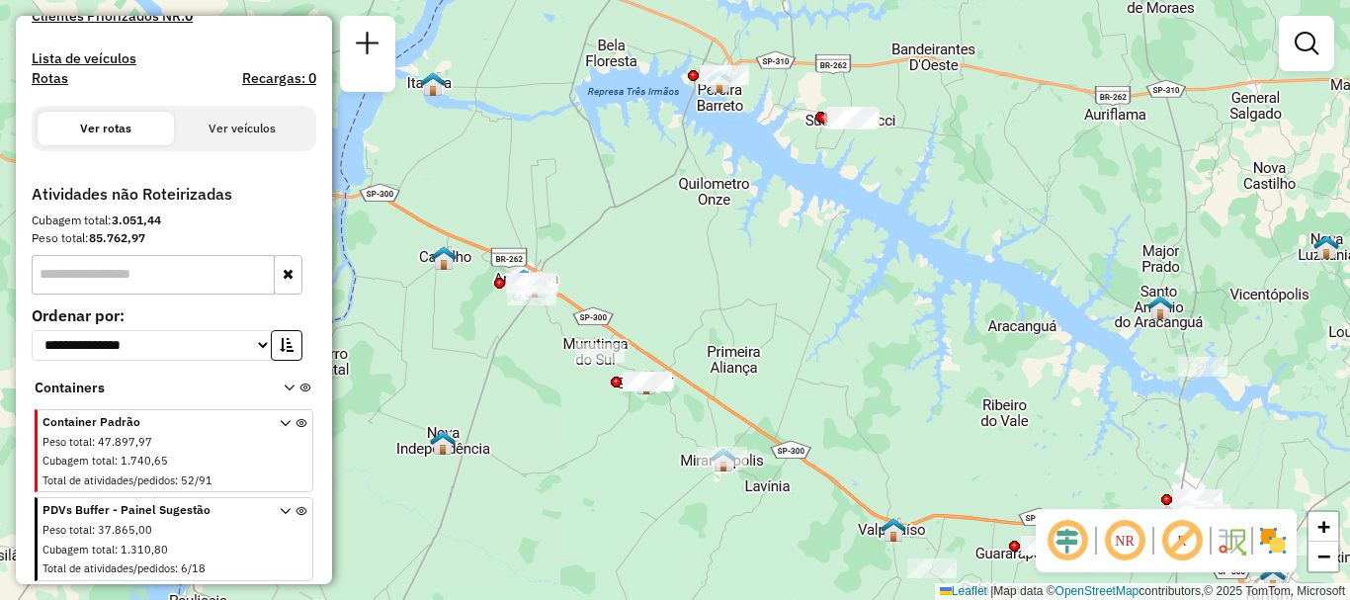
drag, startPoint x: 769, startPoint y: 261, endPoint x: 770, endPoint y: 313, distance: 52.4
click at [770, 313] on div "Janela de atendimento Grade de atendimento Capacidade Transportadoras Veículos …" at bounding box center [675, 300] width 1350 height 600
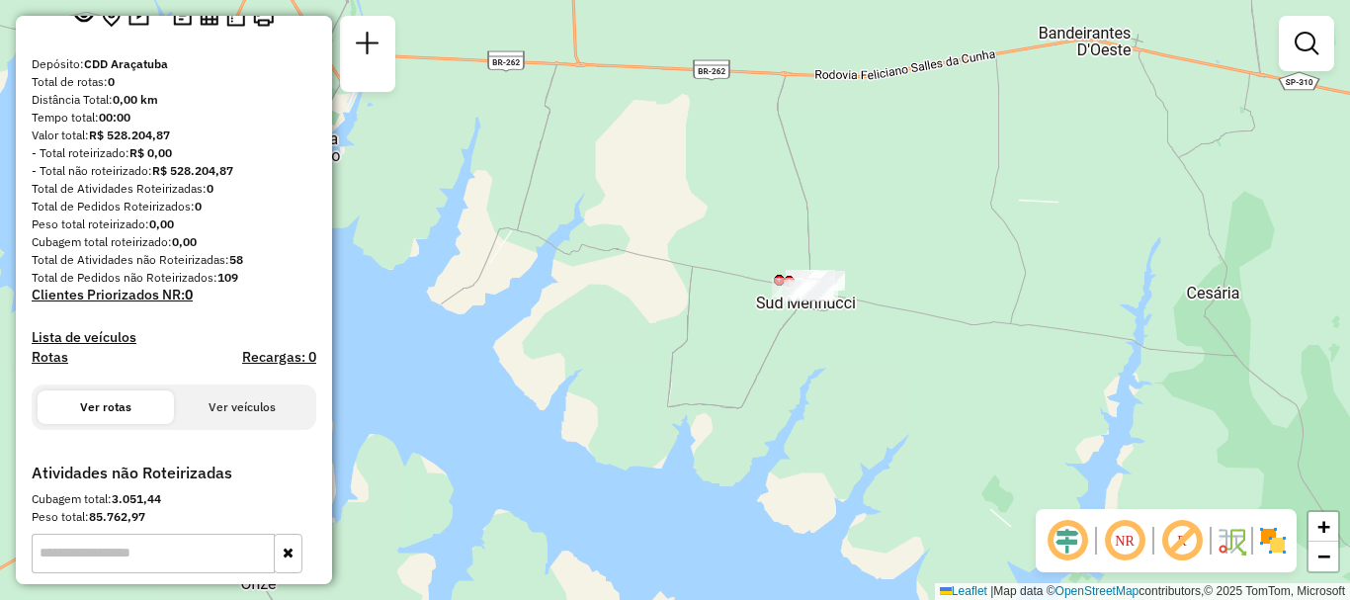
scroll to position [29, 0]
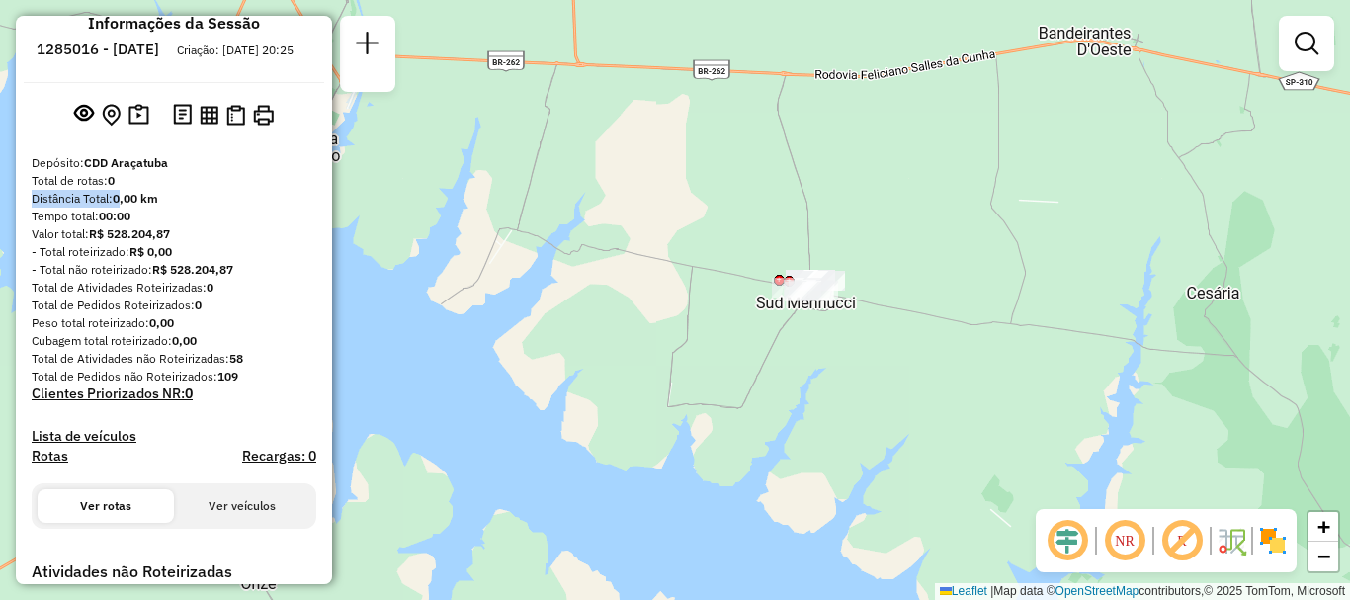
drag, startPoint x: 117, startPoint y: 194, endPoint x: 131, endPoint y: 257, distance: 65.0
click at [126, 234] on div "Depósito: CDD Araçatuba Total de rotas: 0 Distância Total: 0,00 km Tempo total:…" at bounding box center [174, 357] width 300 height 407
click at [132, 259] on strong "R$ 0,00" at bounding box center [150, 251] width 42 height 15
